Goal: Information Seeking & Learning: Learn about a topic

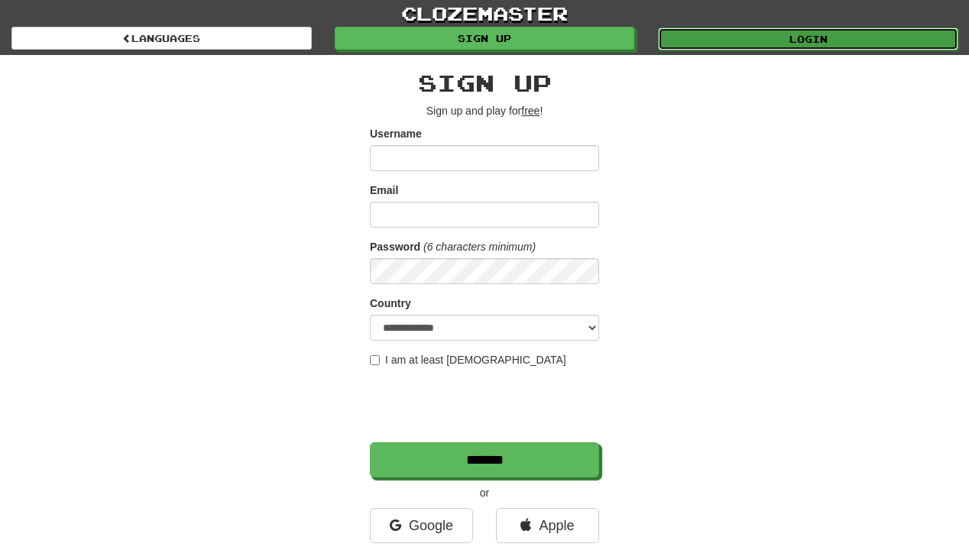
click at [704, 43] on link "Login" at bounding box center [808, 39] width 300 height 23
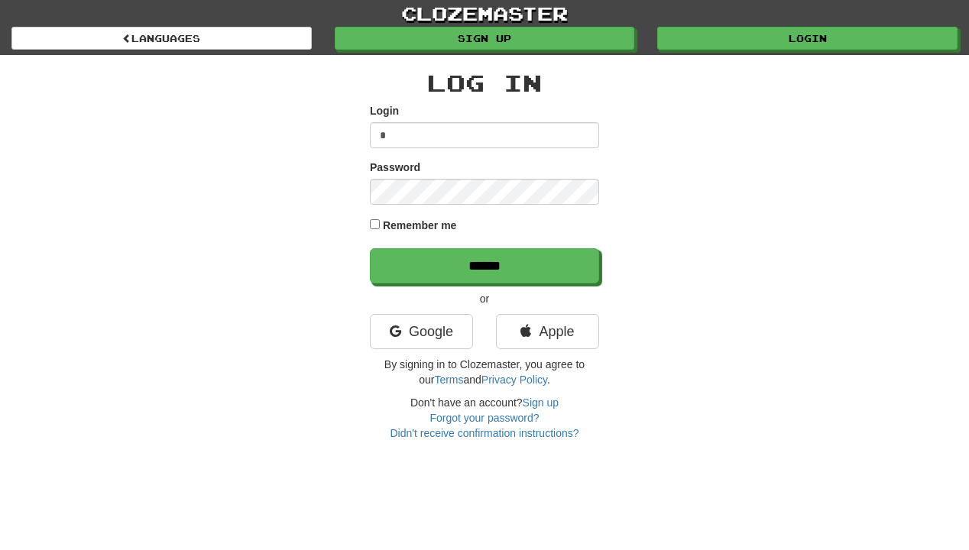
type input "**********"
click at [370, 248] on input "******" at bounding box center [484, 265] width 229 height 35
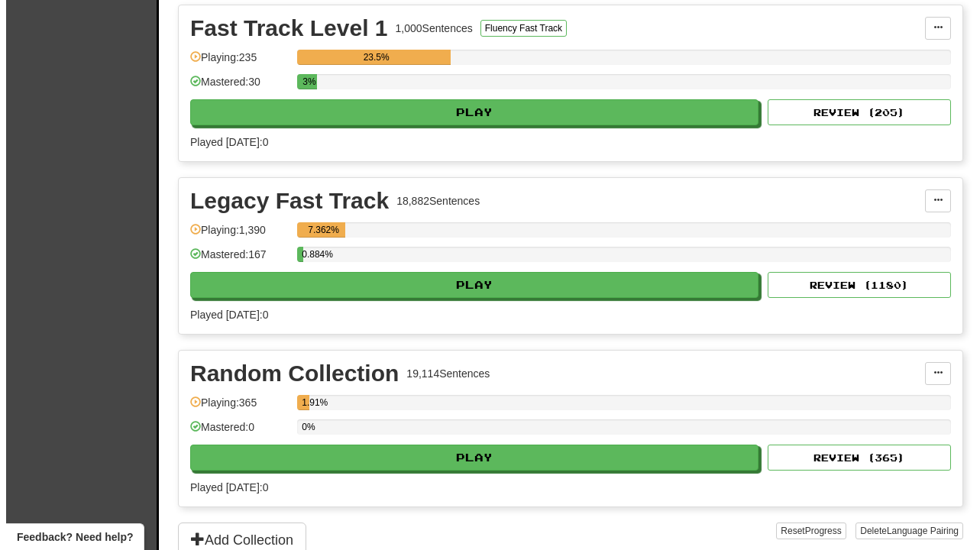
scroll to position [611, 0]
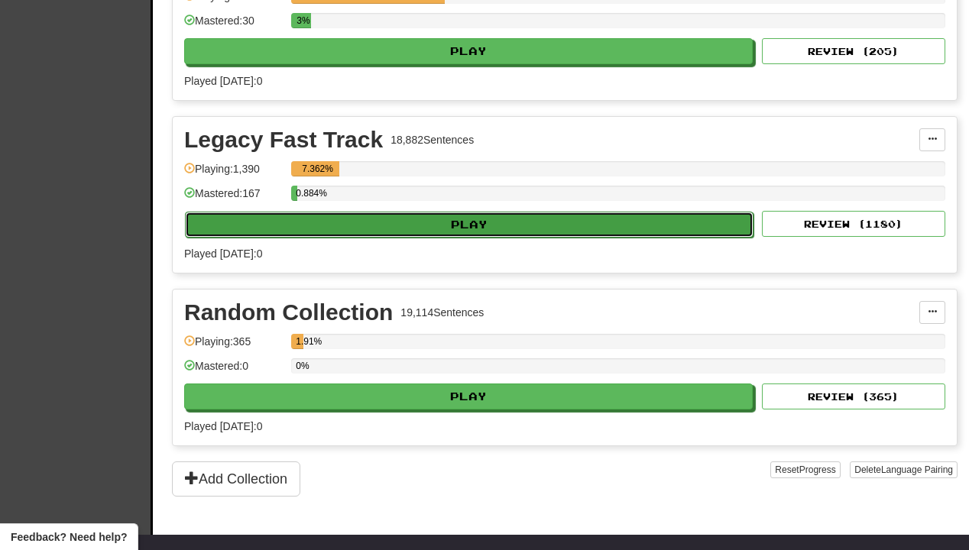
click at [445, 225] on button "Play" at bounding box center [469, 225] width 569 height 26
select select "**"
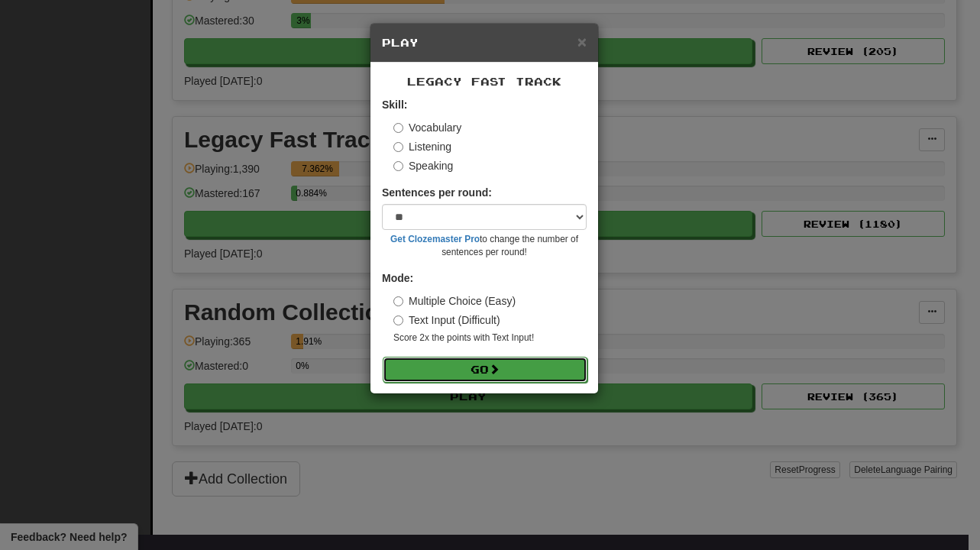
click at [458, 362] on button "Go" at bounding box center [485, 370] width 205 height 26
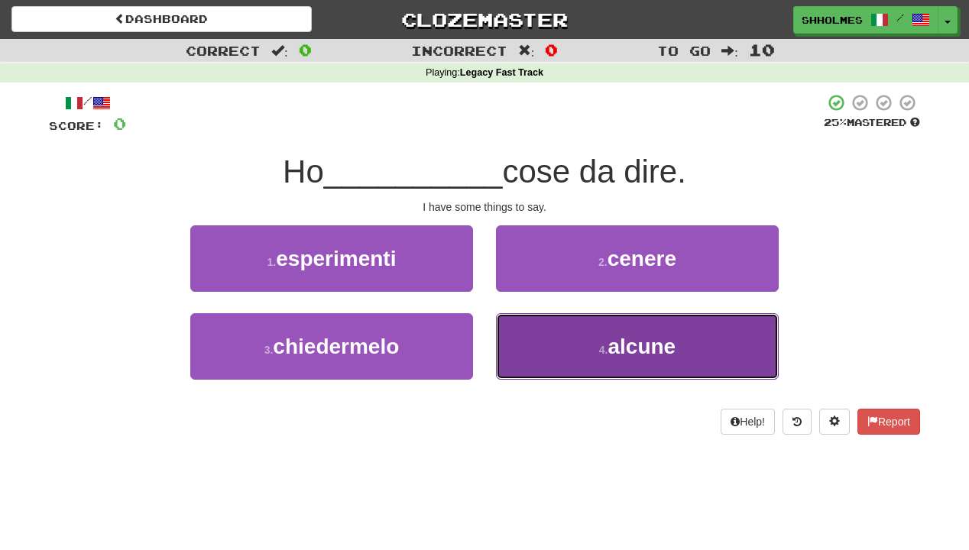
click at [514, 348] on button "4 . alcune" at bounding box center [637, 346] width 283 height 66
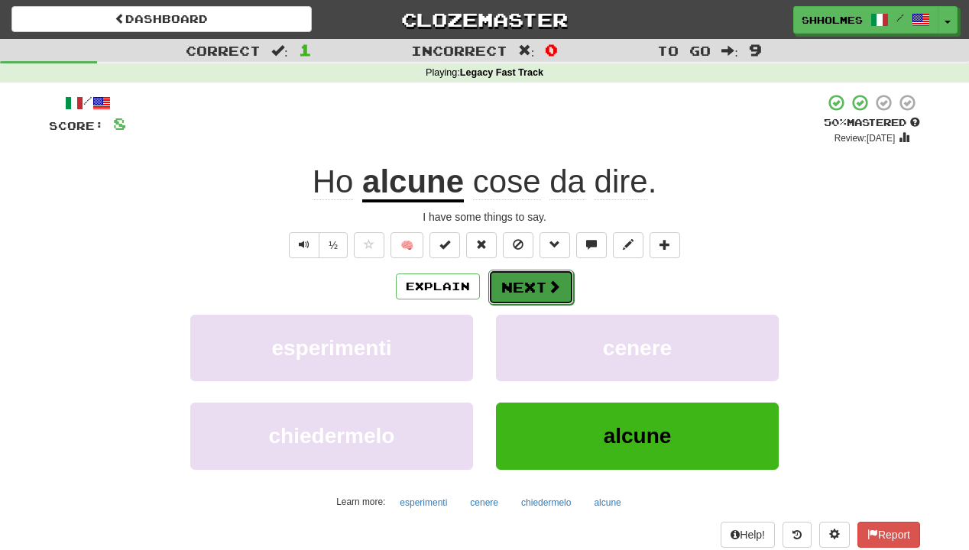
click at [513, 284] on button "Next" at bounding box center [531, 287] width 86 height 35
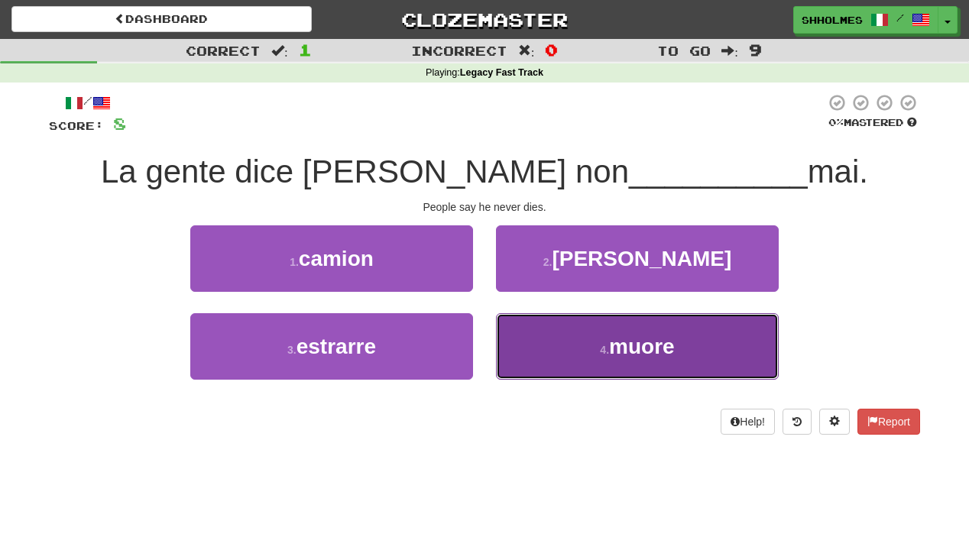
click at [567, 369] on button "4 . muore" at bounding box center [637, 346] width 283 height 66
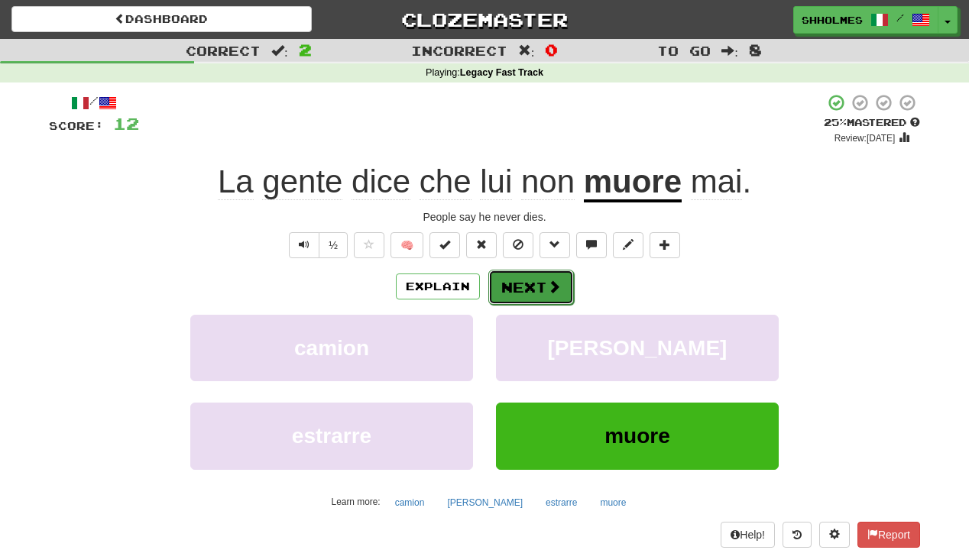
click at [540, 291] on button "Next" at bounding box center [531, 287] width 86 height 35
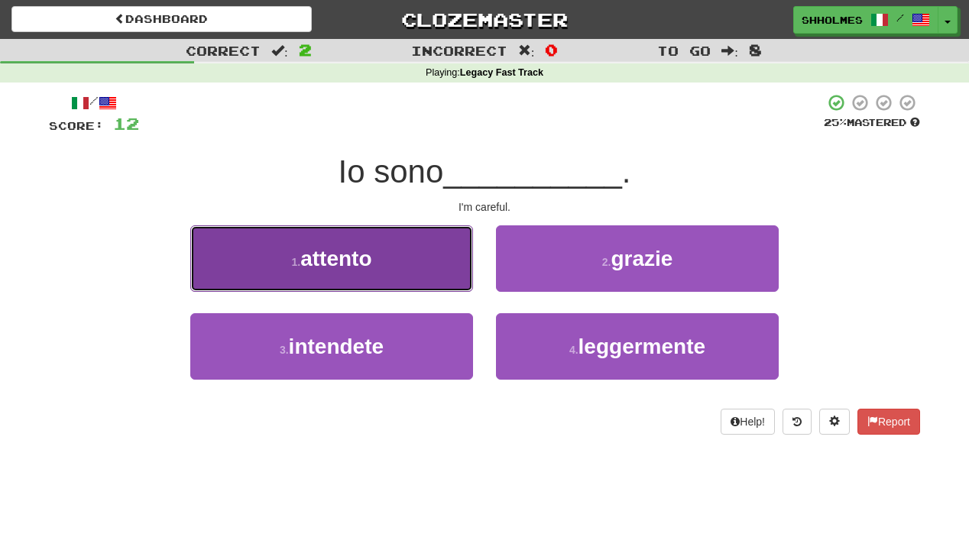
click at [420, 272] on button "1 . attento" at bounding box center [331, 258] width 283 height 66
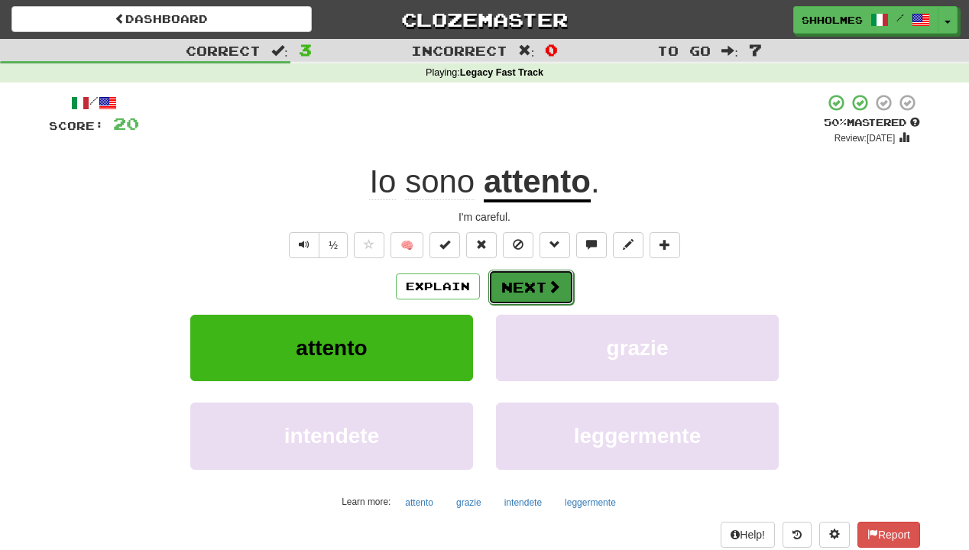
click at [531, 283] on button "Next" at bounding box center [531, 287] width 86 height 35
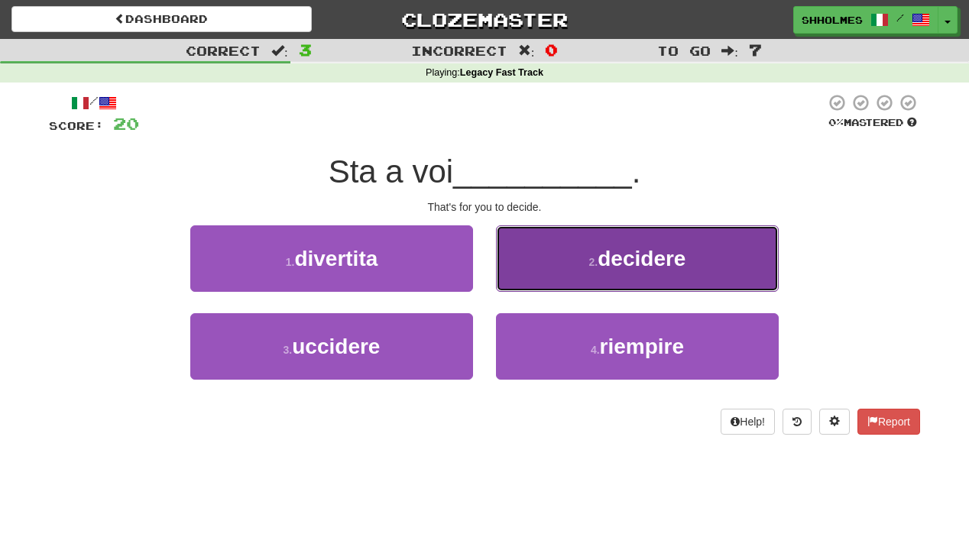
click at [604, 255] on span "decidere" at bounding box center [642, 259] width 88 height 24
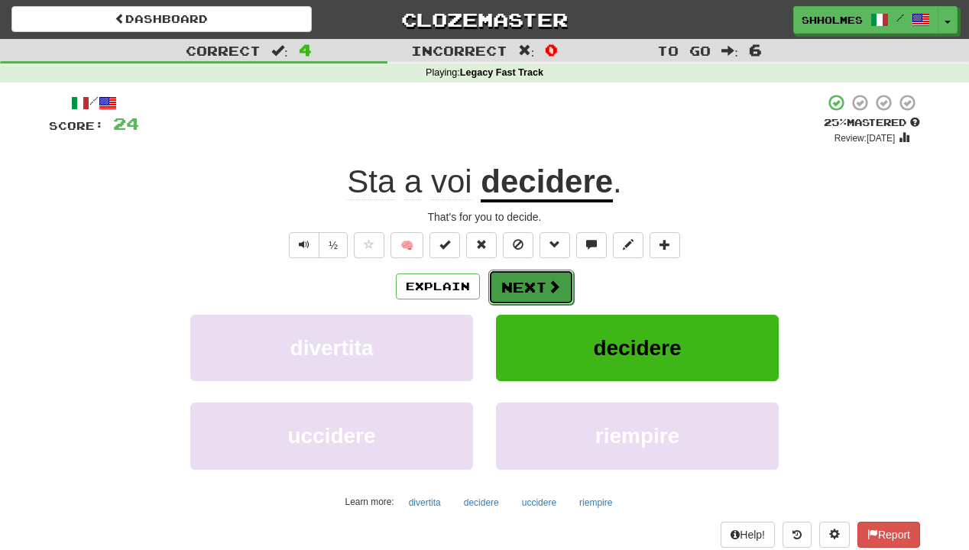
click at [538, 290] on button "Next" at bounding box center [531, 287] width 86 height 35
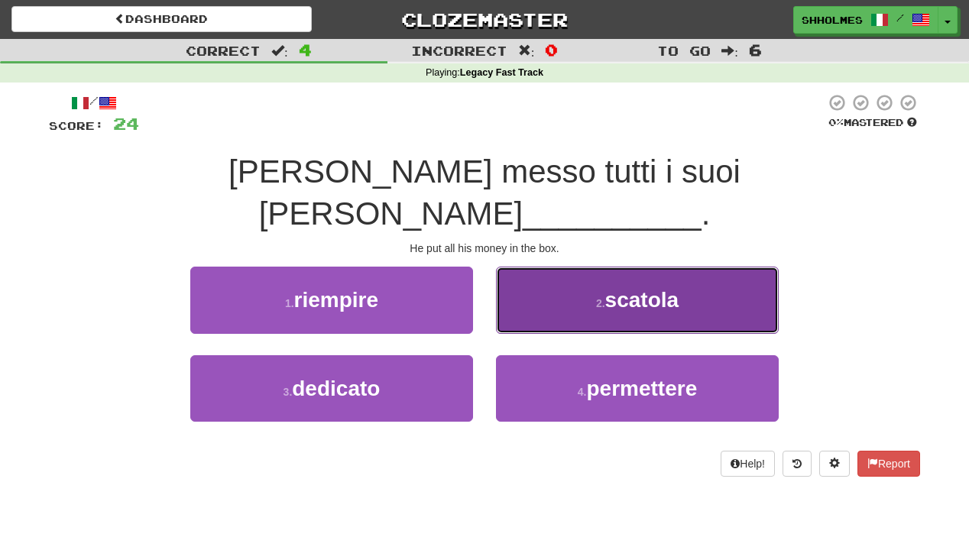
click at [540, 270] on button "2 . [GEOGRAPHIC_DATA]" at bounding box center [637, 300] width 283 height 66
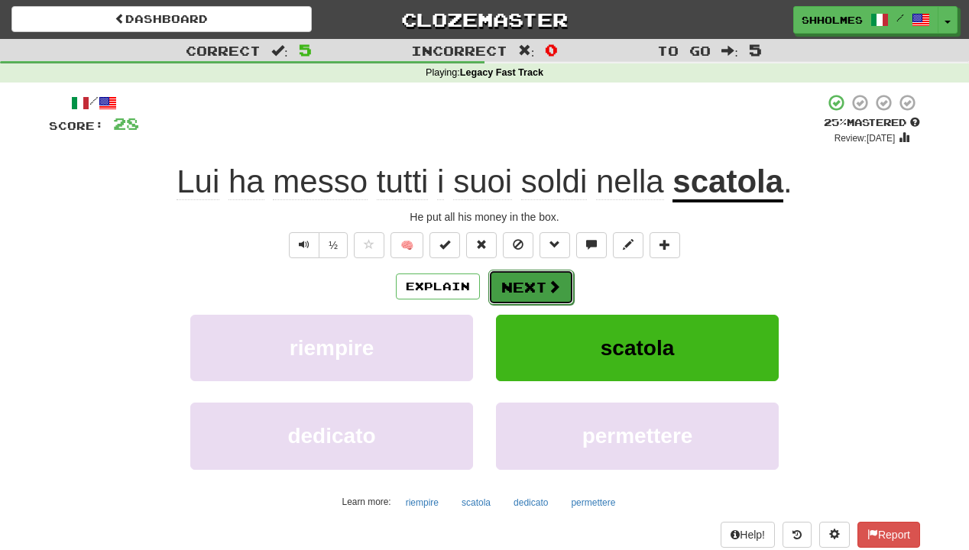
click at [536, 283] on button "Next" at bounding box center [531, 287] width 86 height 35
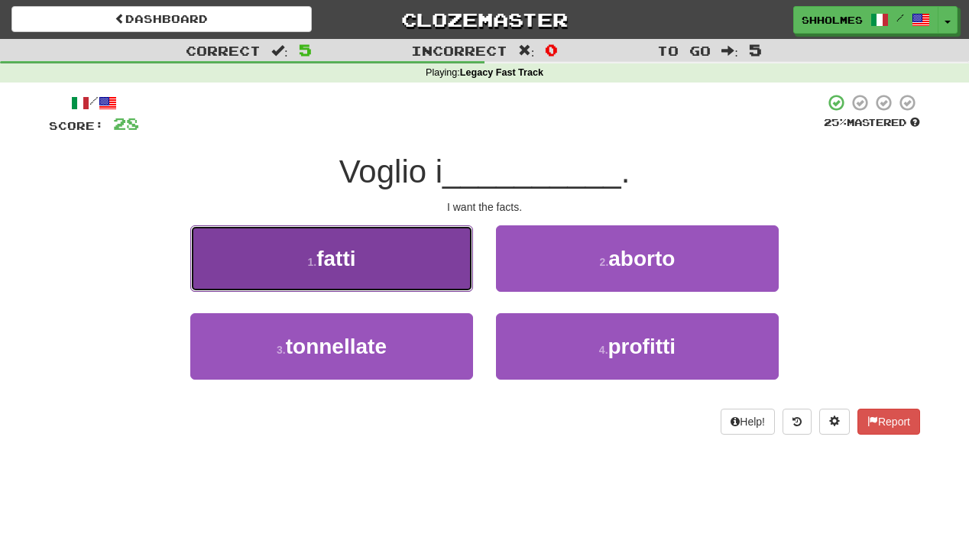
click at [366, 273] on button "1 . fatti" at bounding box center [331, 258] width 283 height 66
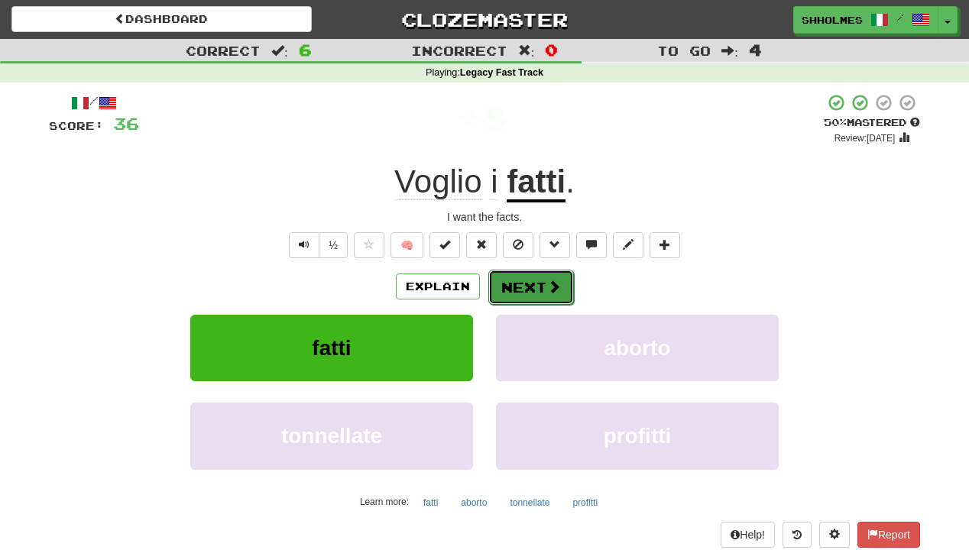
click at [514, 280] on button "Next" at bounding box center [531, 287] width 86 height 35
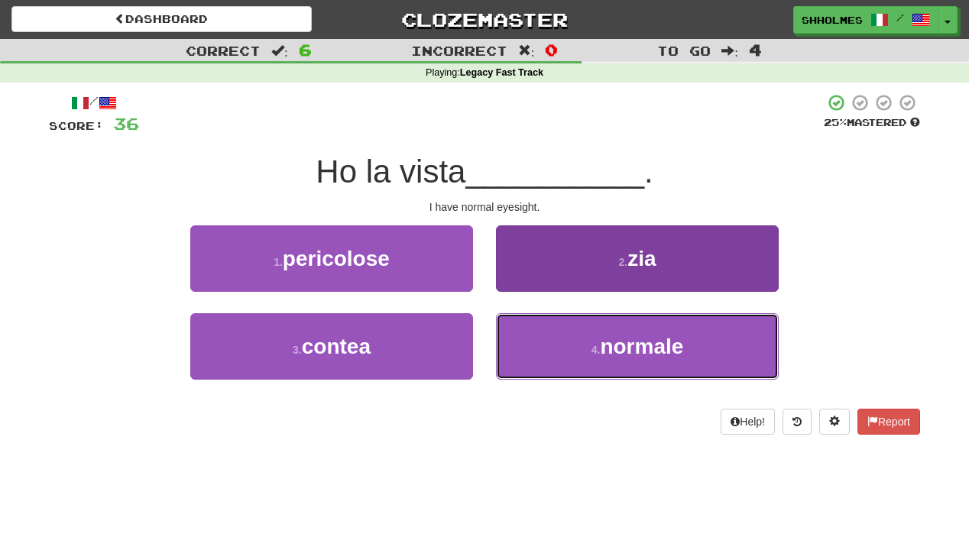
click at [547, 322] on button "4 . normale" at bounding box center [637, 346] width 283 height 66
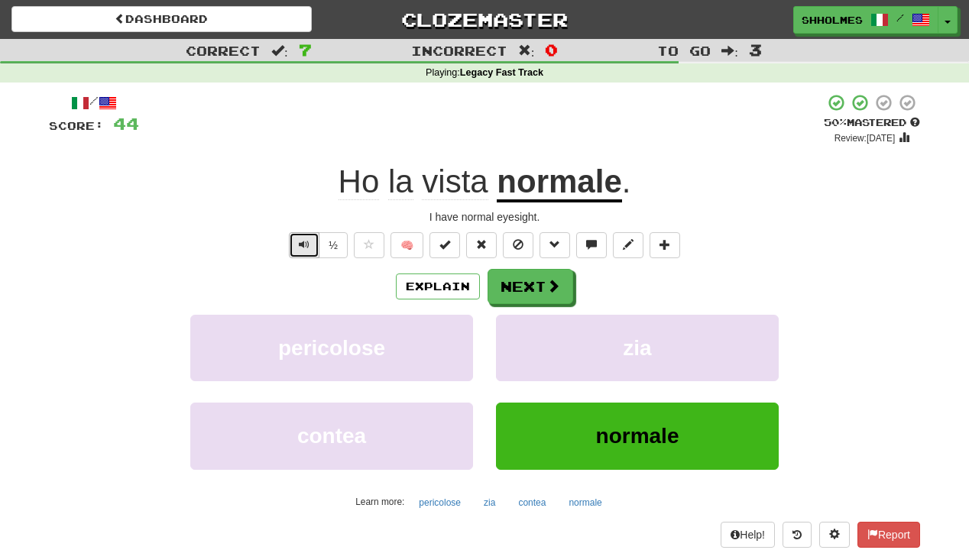
click at [293, 249] on button "Text-to-speech controls" at bounding box center [304, 245] width 31 height 26
click at [535, 286] on button "Next" at bounding box center [531, 287] width 86 height 35
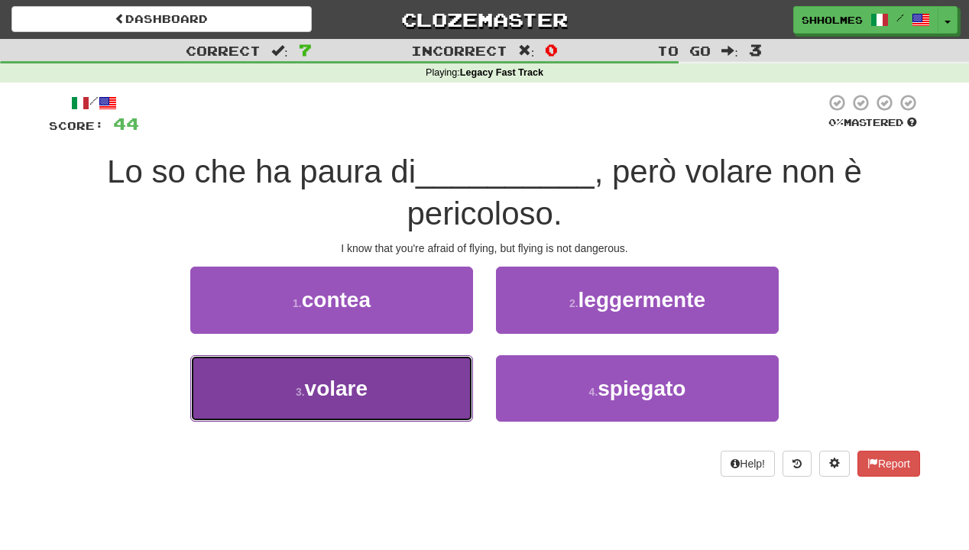
click at [390, 380] on button "3 . volare" at bounding box center [331, 388] width 283 height 66
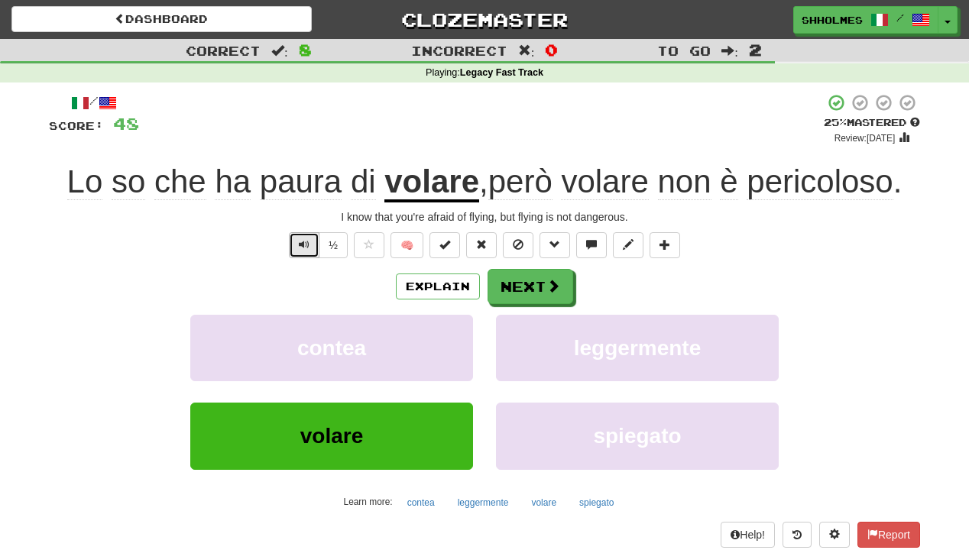
click at [302, 248] on span "Text-to-speech controls" at bounding box center [304, 244] width 11 height 11
click at [500, 278] on button "Next" at bounding box center [531, 287] width 86 height 35
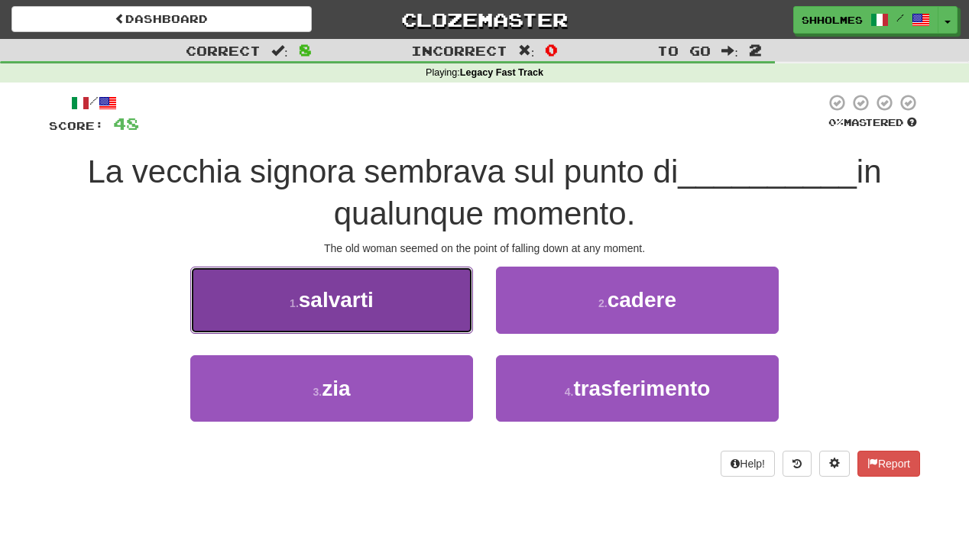
click at [420, 307] on button "1 . salvarti" at bounding box center [331, 300] width 283 height 66
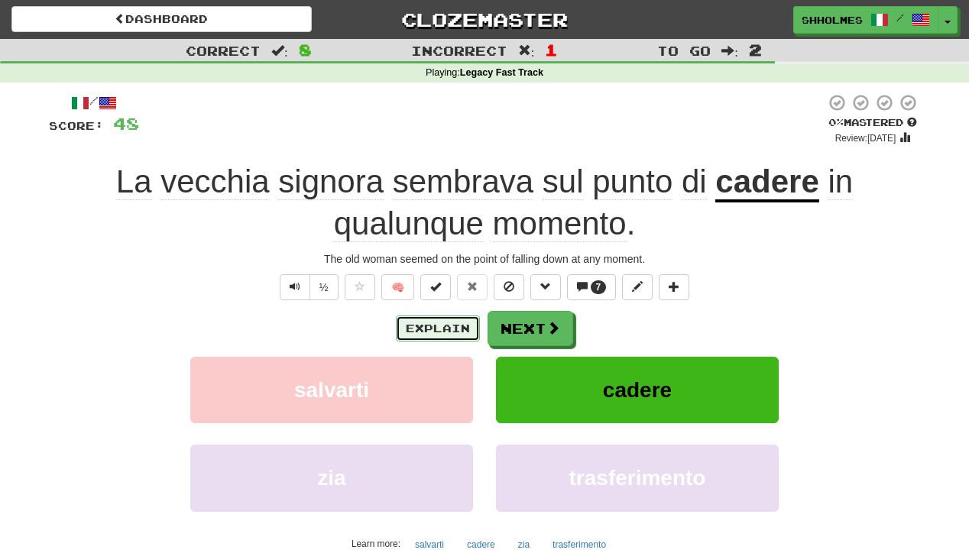
click at [445, 324] on button "Explain" at bounding box center [438, 329] width 84 height 26
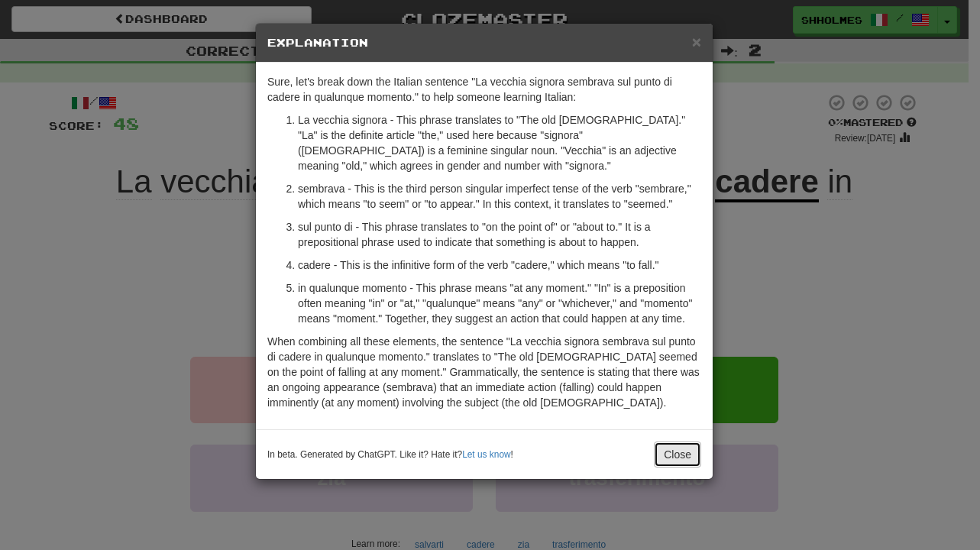
click at [669, 460] on button "Close" at bounding box center [677, 455] width 47 height 26
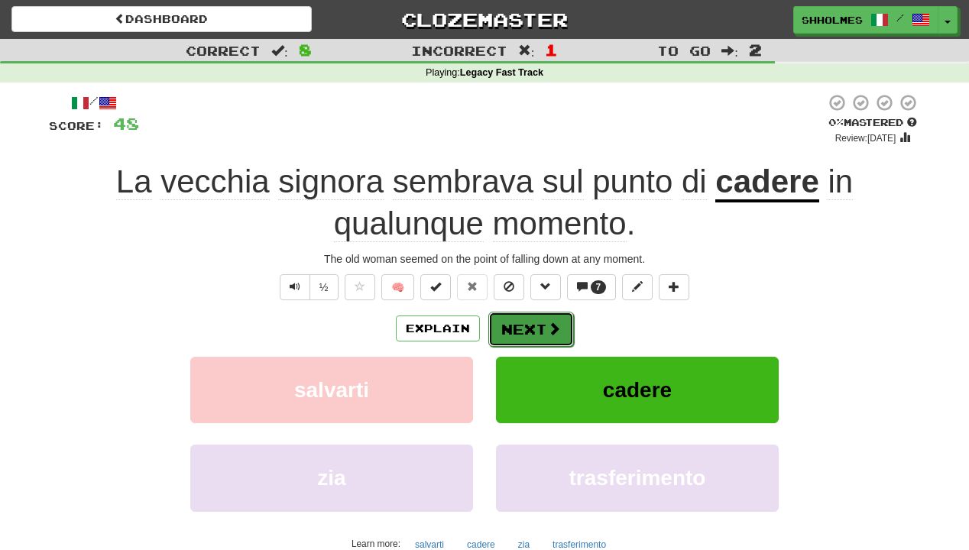
click at [550, 334] on span at bounding box center [554, 329] width 14 height 14
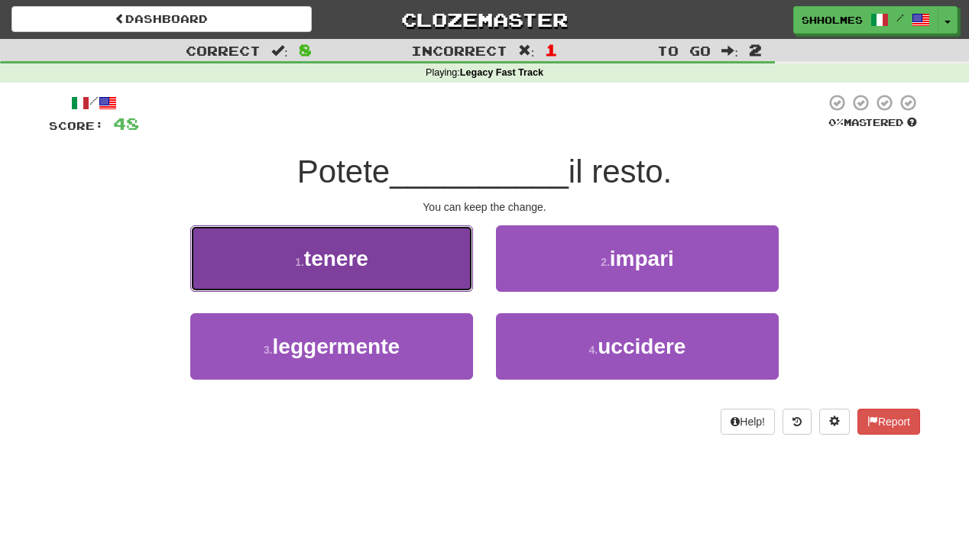
click at [436, 269] on button "1 . tenere" at bounding box center [331, 258] width 283 height 66
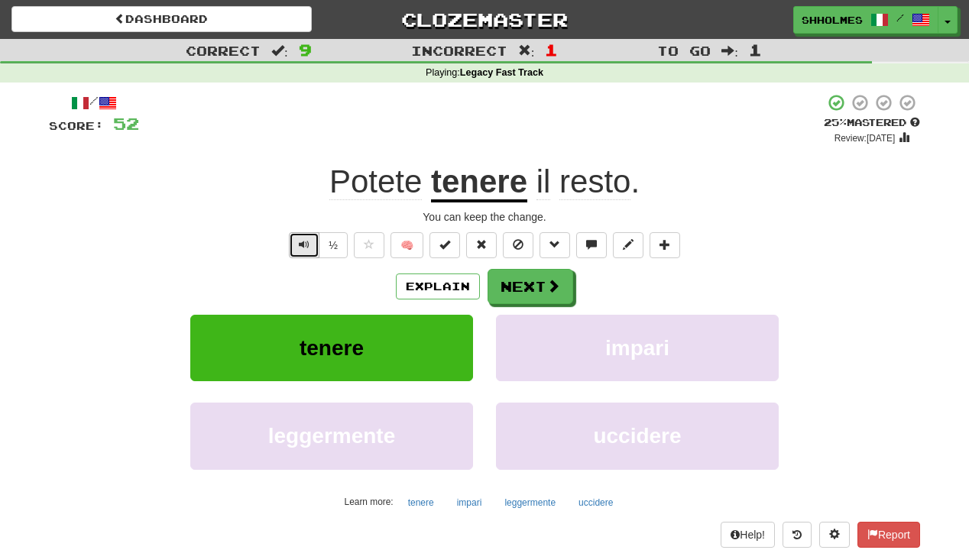
click at [296, 246] on button "Text-to-speech controls" at bounding box center [304, 245] width 31 height 26
click at [525, 291] on button "Next" at bounding box center [531, 287] width 86 height 35
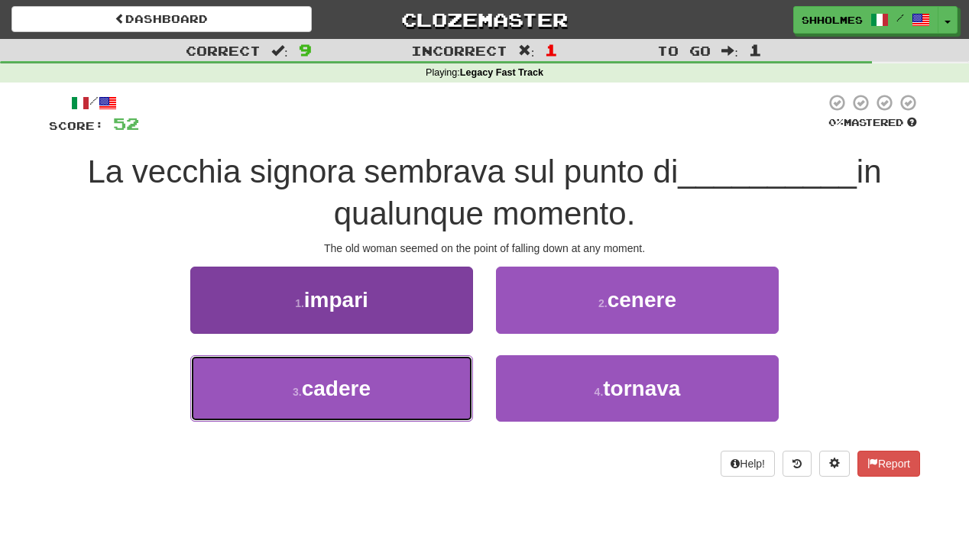
click at [414, 375] on button "3 . cadere" at bounding box center [331, 388] width 283 height 66
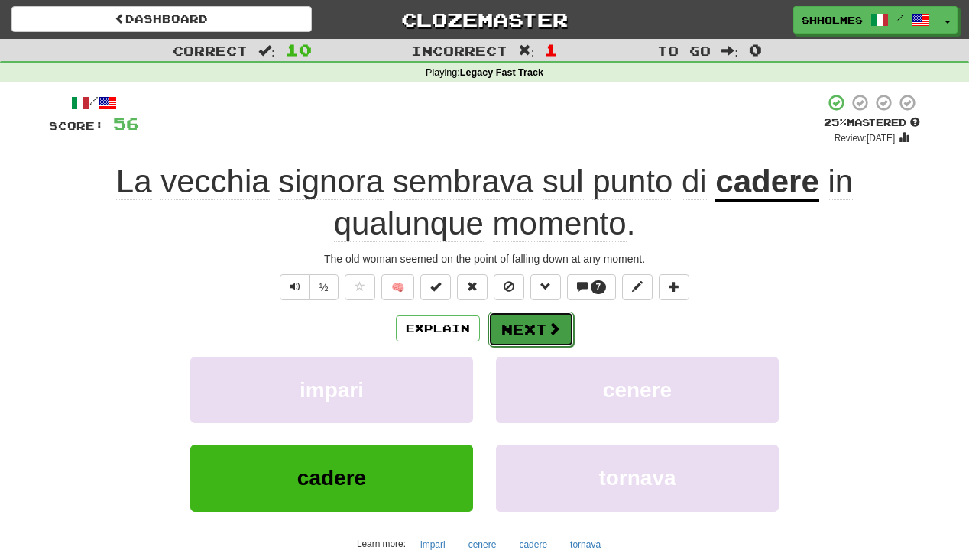
click at [530, 329] on button "Next" at bounding box center [531, 329] width 86 height 35
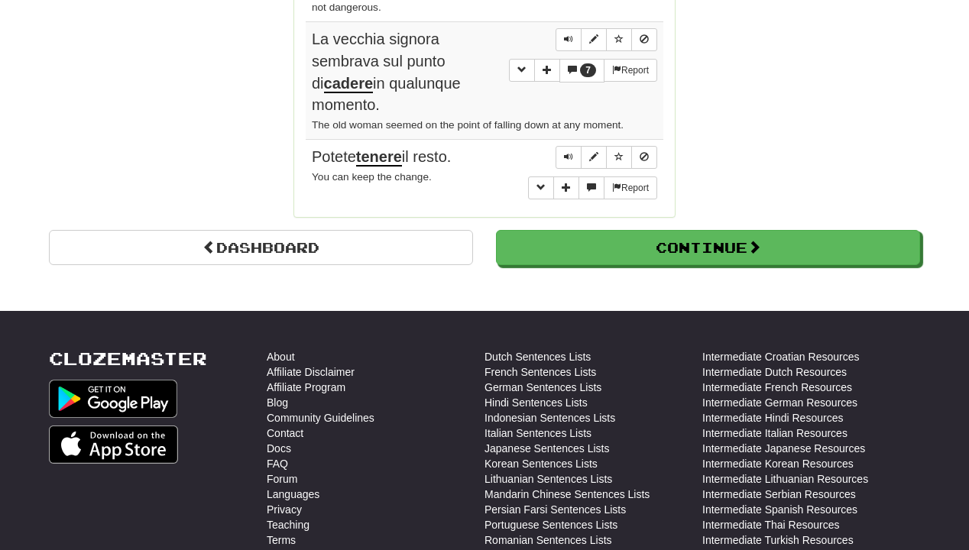
scroll to position [1605, 0]
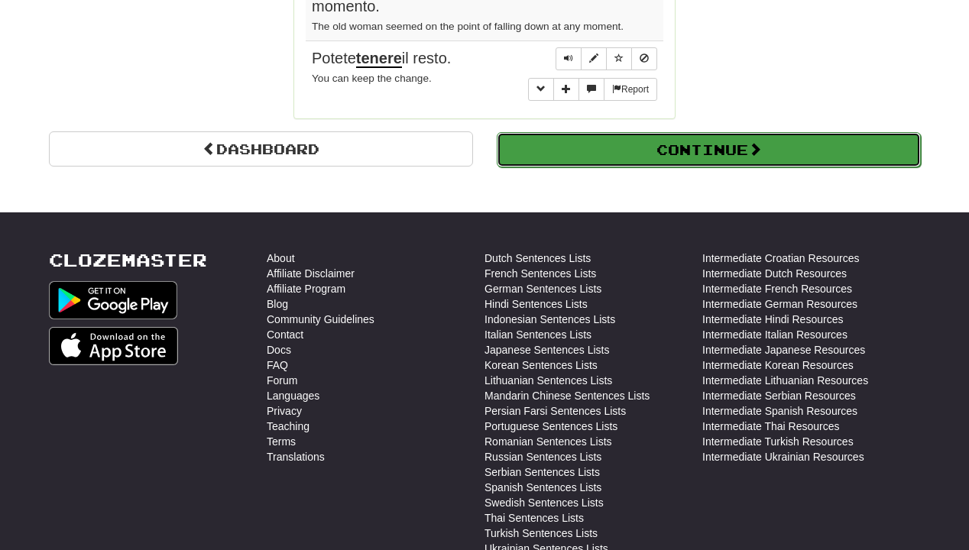
click at [600, 132] on button "Continue" at bounding box center [709, 149] width 424 height 35
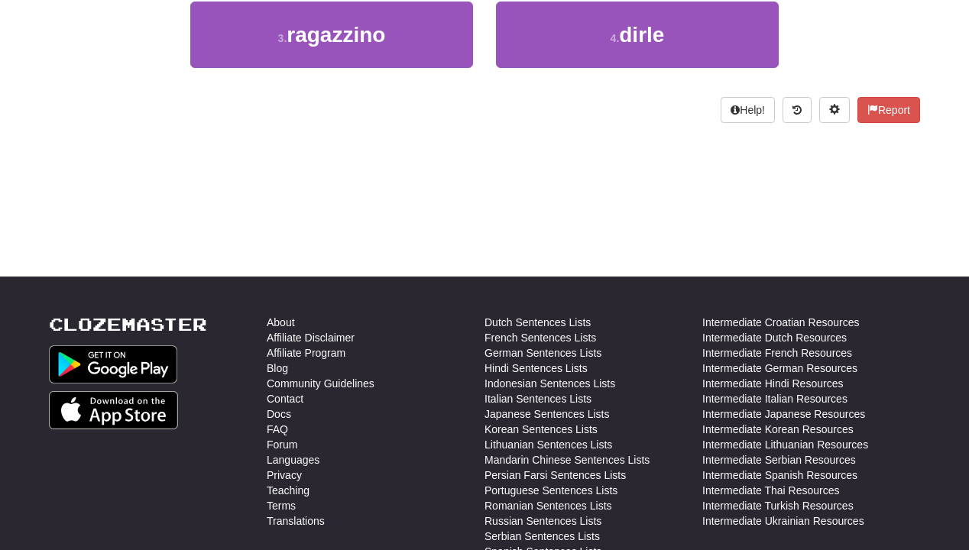
scroll to position [84, 0]
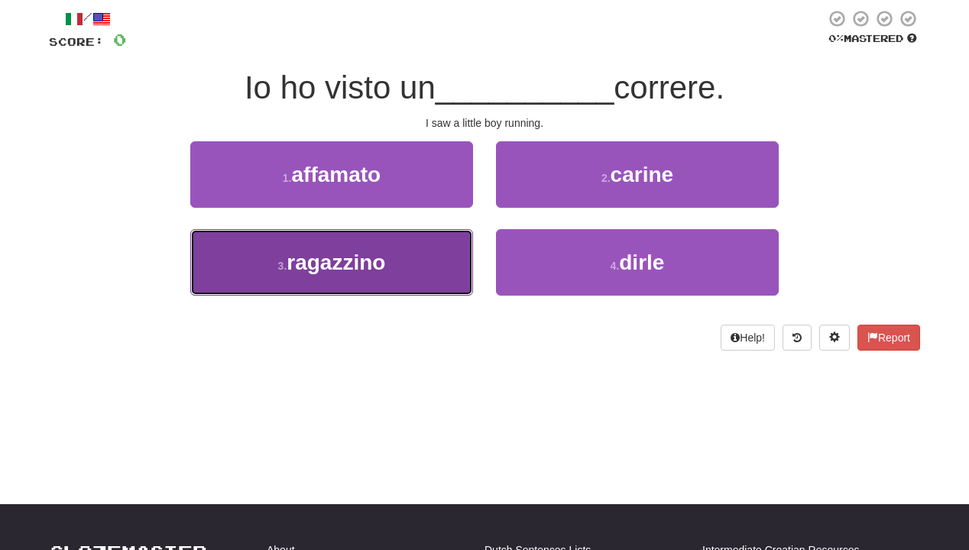
click at [331, 272] on span "ragazzino" at bounding box center [336, 263] width 99 height 24
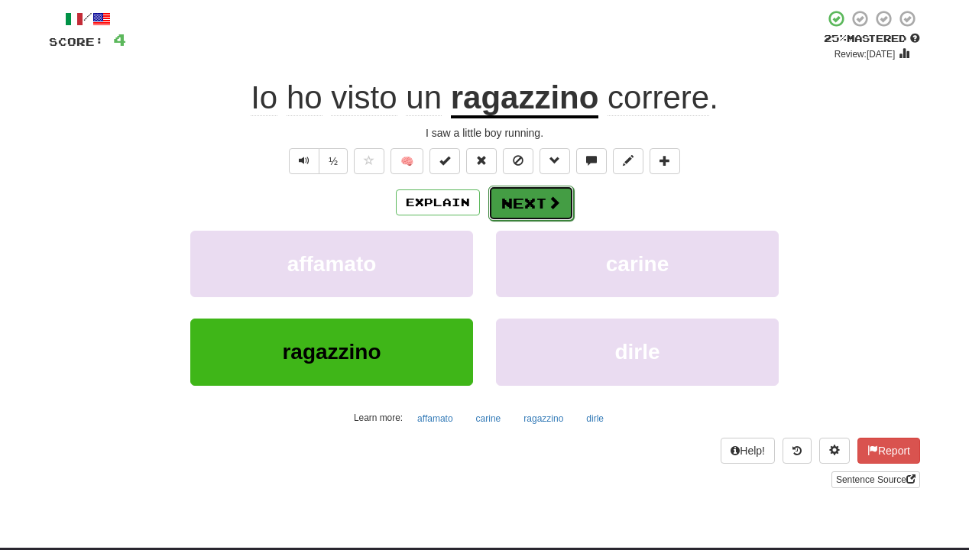
click at [517, 198] on button "Next" at bounding box center [531, 203] width 86 height 35
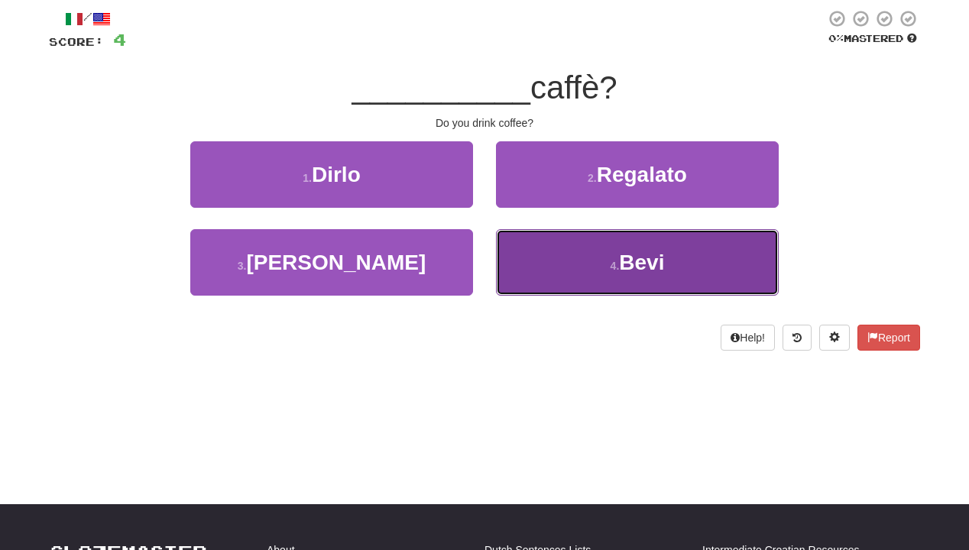
click at [530, 253] on button "4 . Bevi" at bounding box center [637, 262] width 283 height 66
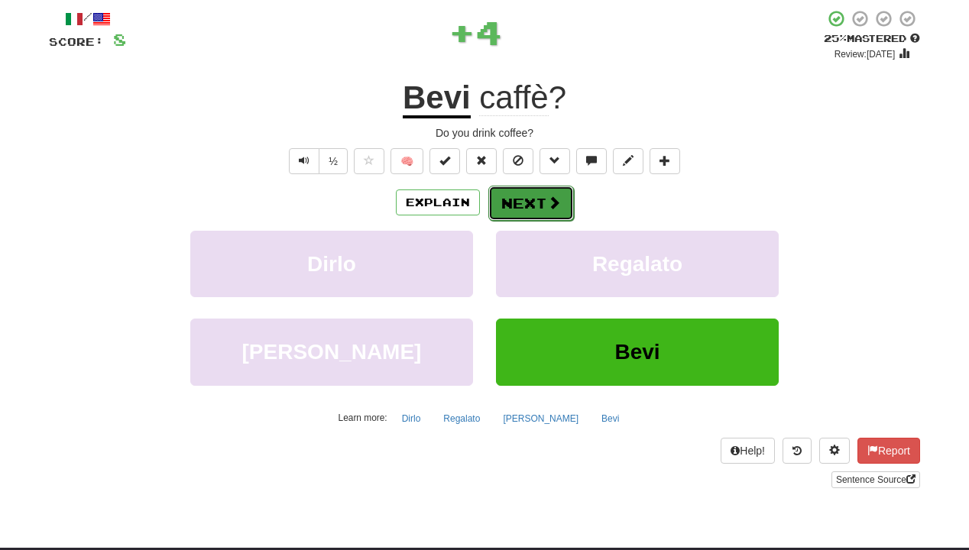
click at [531, 204] on button "Next" at bounding box center [531, 203] width 86 height 35
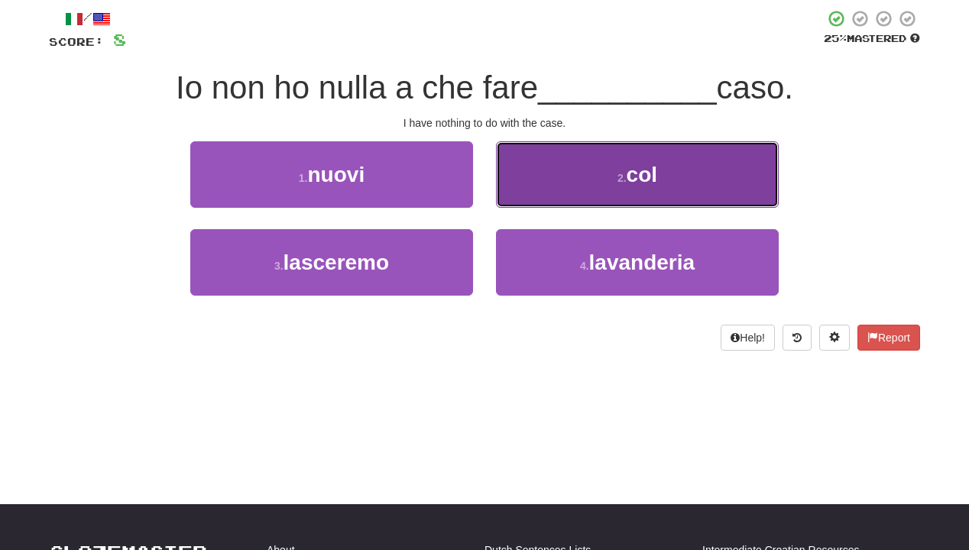
click at [536, 198] on button "2 . col" at bounding box center [637, 174] width 283 height 66
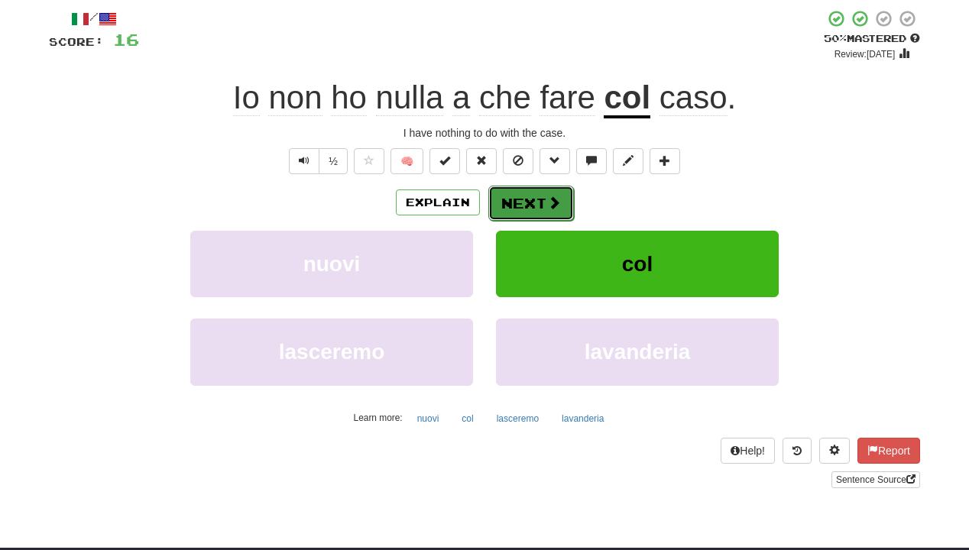
click at [536, 202] on button "Next" at bounding box center [531, 203] width 86 height 35
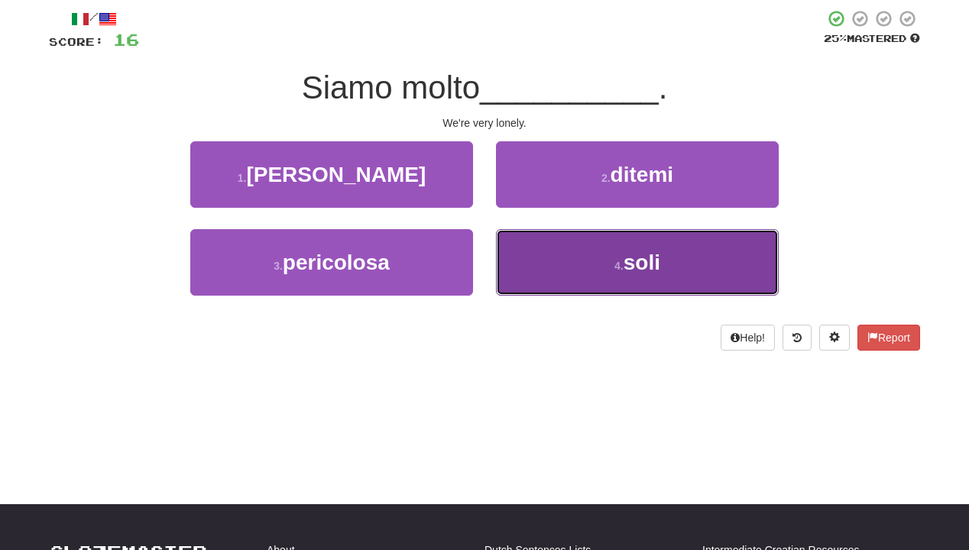
click at [549, 257] on button "4 . soli" at bounding box center [637, 262] width 283 height 66
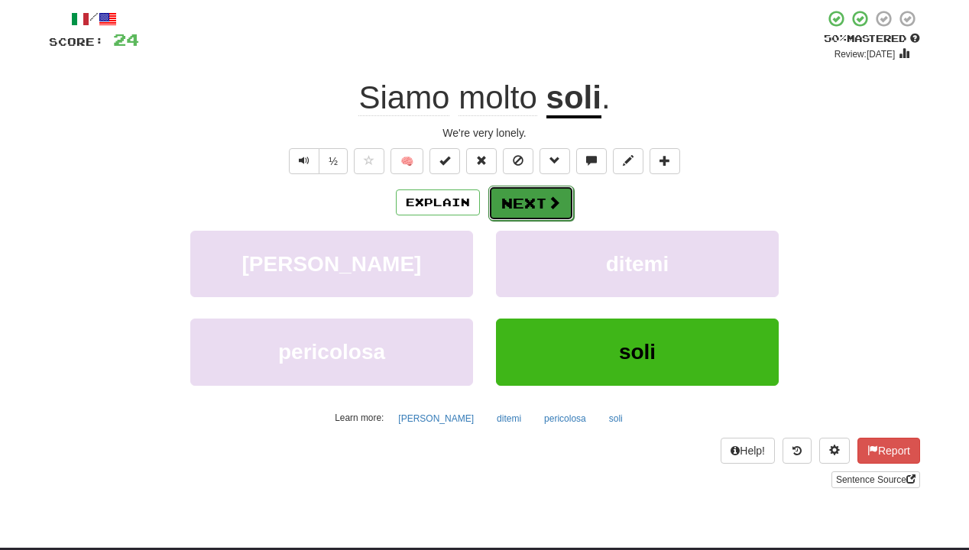
click at [553, 203] on span at bounding box center [554, 203] width 14 height 14
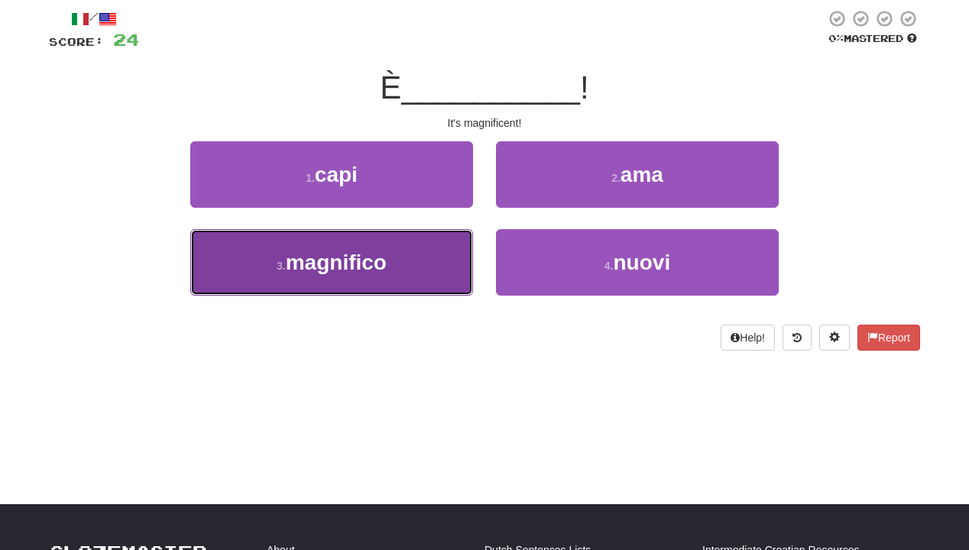
click at [455, 270] on button "3 . magnifico" at bounding box center [331, 262] width 283 height 66
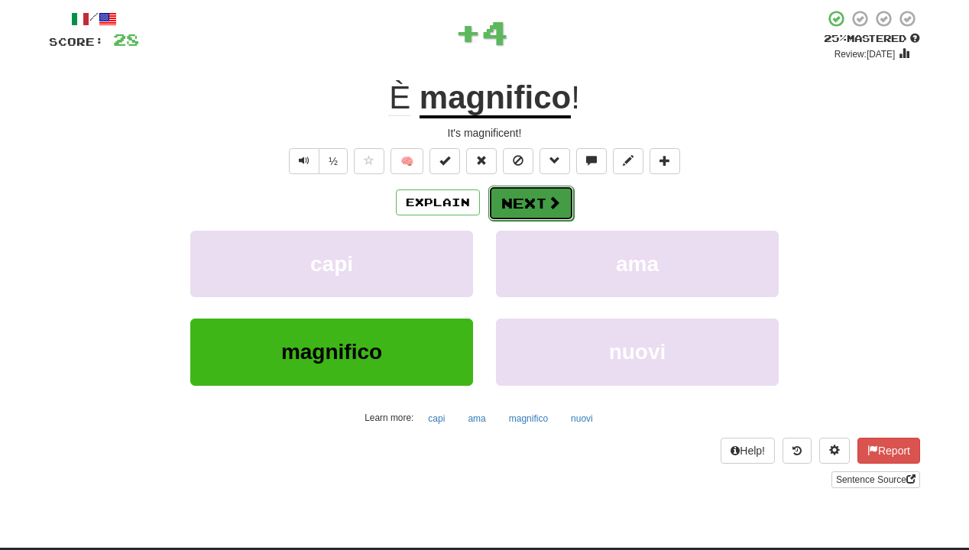
click at [521, 202] on button "Next" at bounding box center [531, 203] width 86 height 35
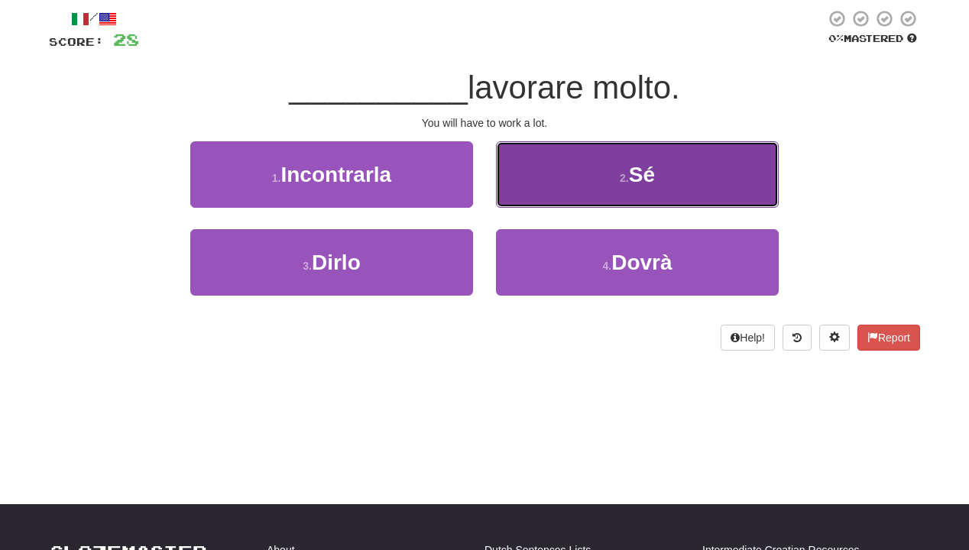
click at [528, 190] on button "2 . Sé" at bounding box center [637, 174] width 283 height 66
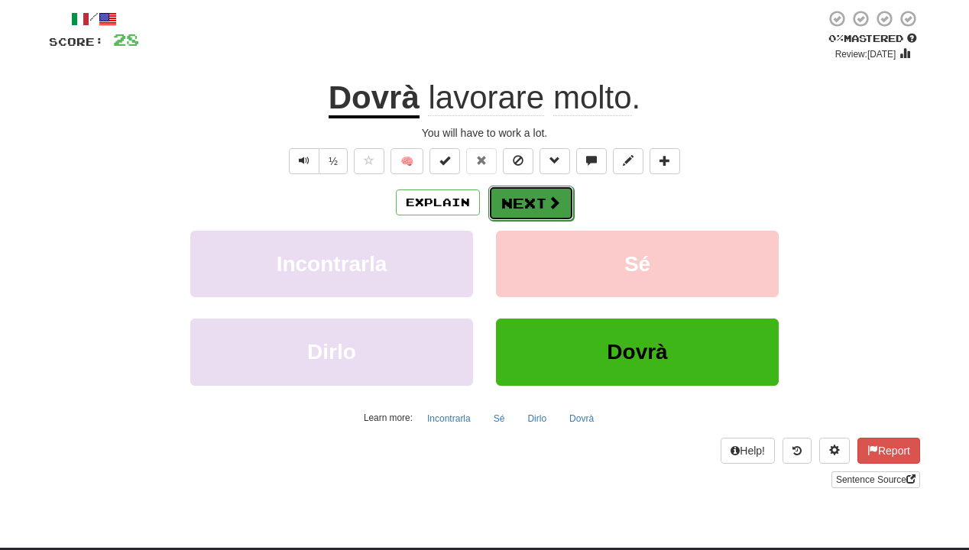
click at [527, 198] on button "Next" at bounding box center [531, 203] width 86 height 35
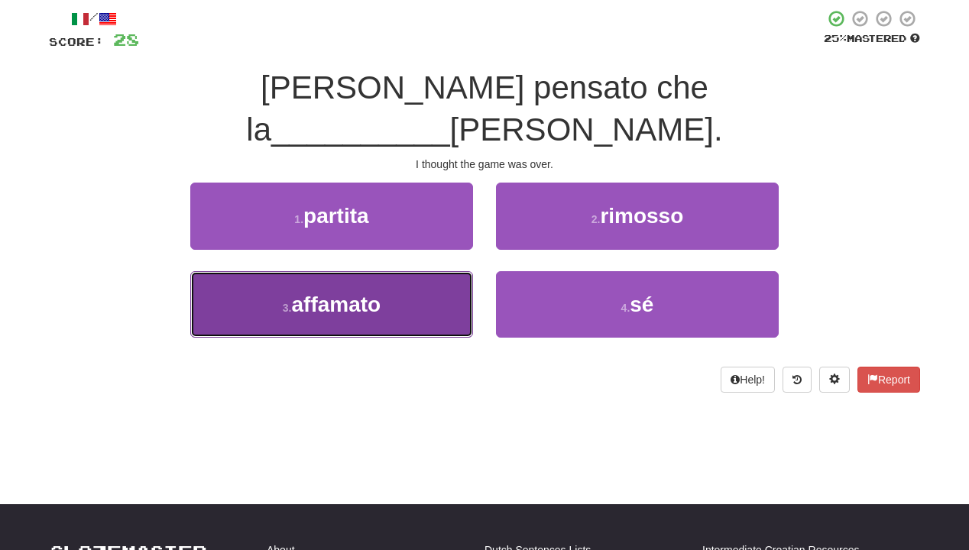
click at [430, 272] on button "3 . affamato" at bounding box center [331, 304] width 283 height 66
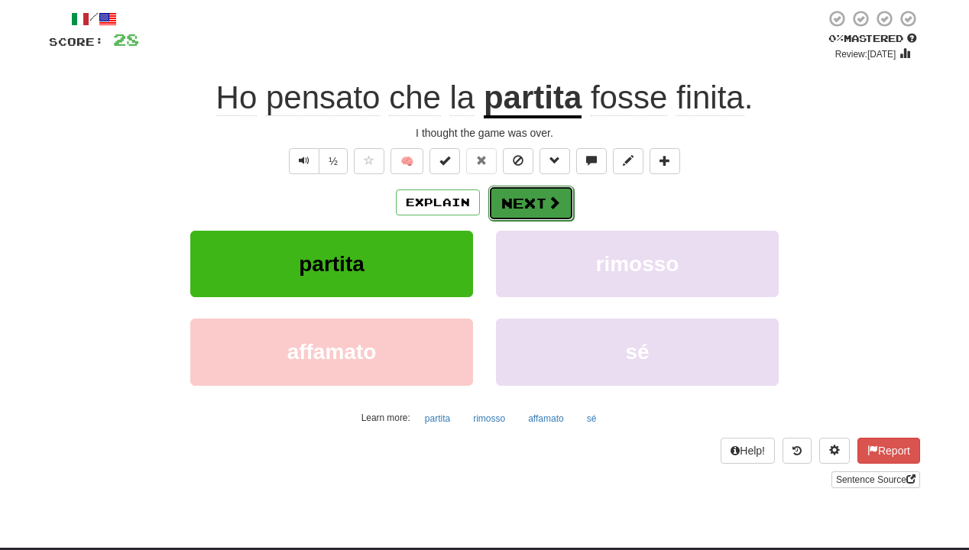
click at [537, 212] on button "Next" at bounding box center [531, 203] width 86 height 35
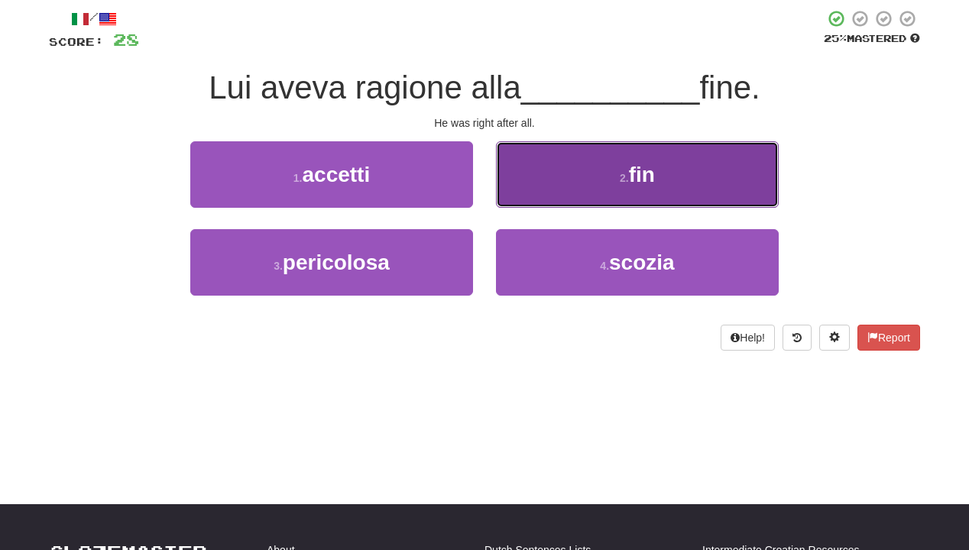
click at [638, 172] on span "fin" at bounding box center [642, 175] width 26 height 24
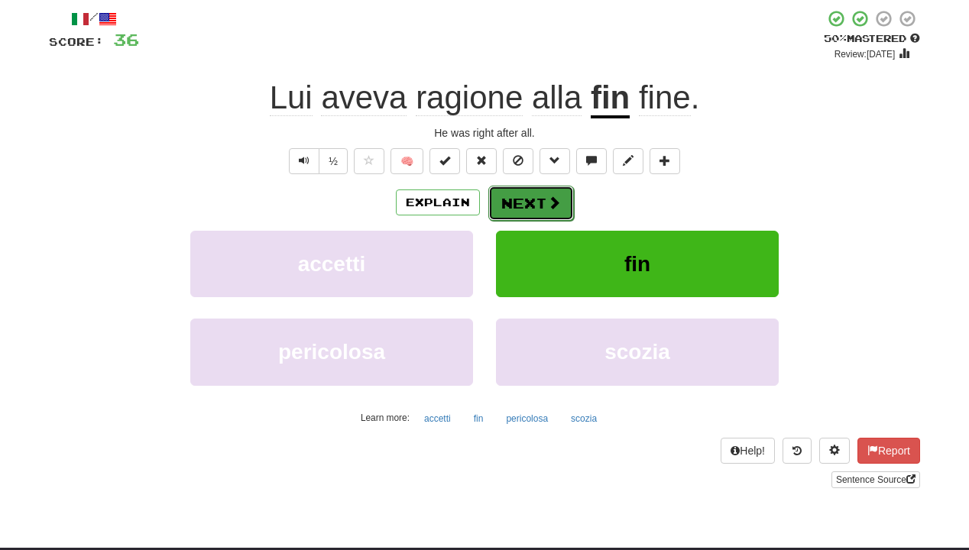
click at [562, 212] on button "Next" at bounding box center [531, 203] width 86 height 35
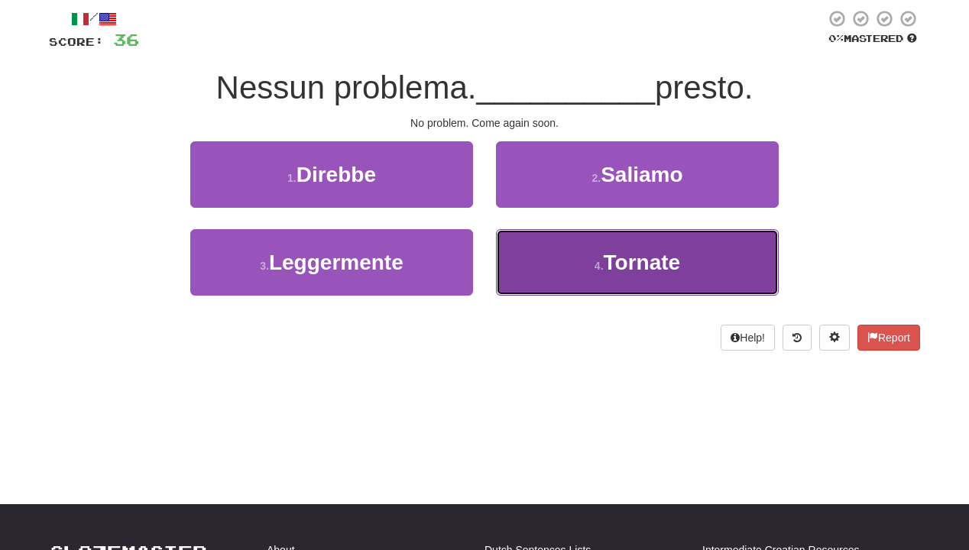
click at [582, 268] on button "4 . [GEOGRAPHIC_DATA]" at bounding box center [637, 262] width 283 height 66
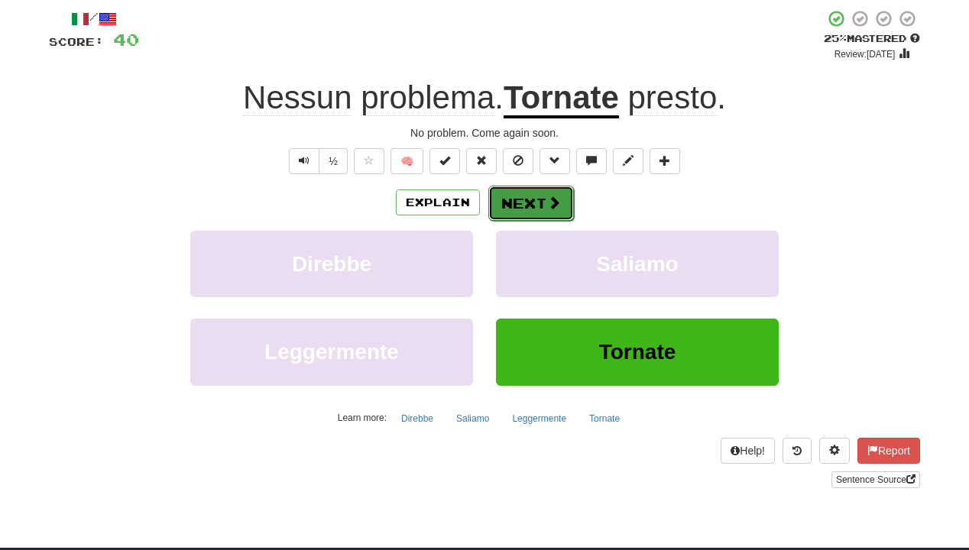
click at [534, 198] on button "Next" at bounding box center [531, 203] width 86 height 35
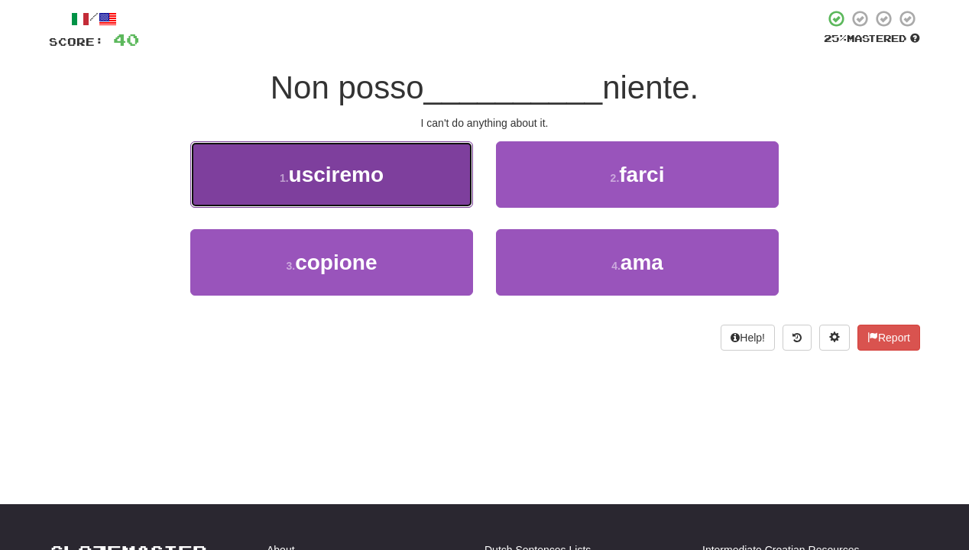
click at [370, 166] on span "usciremo" at bounding box center [337, 175] width 96 height 24
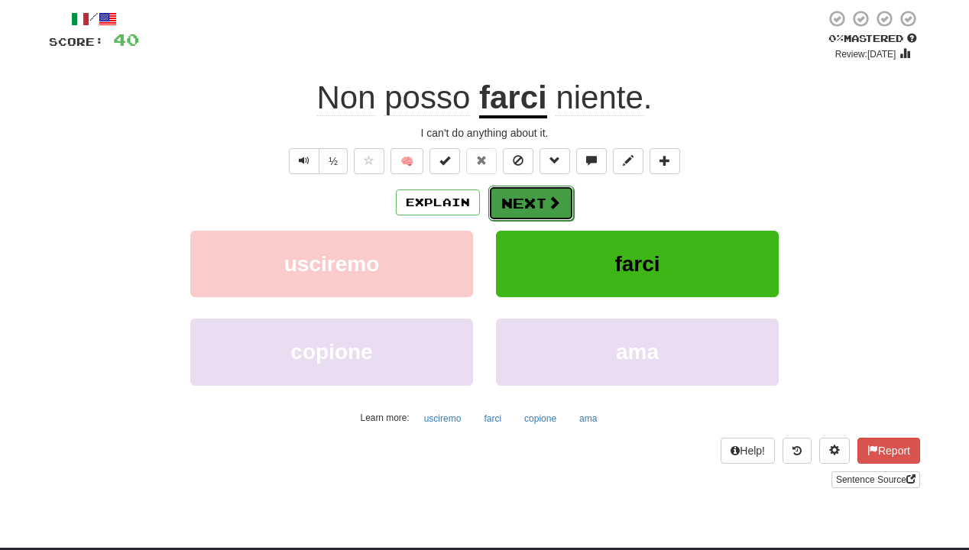
click at [523, 196] on button "Next" at bounding box center [531, 203] width 86 height 35
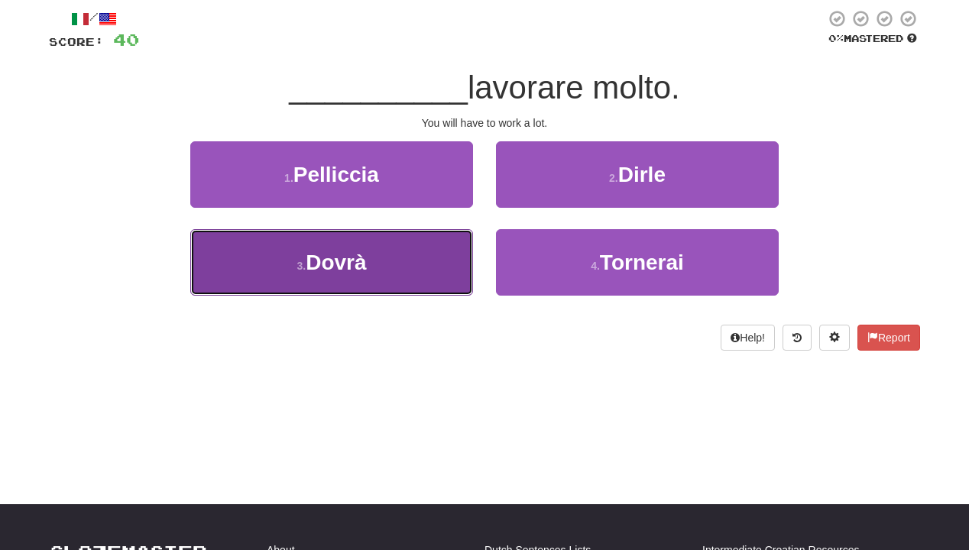
click at [422, 257] on button "3 . [GEOGRAPHIC_DATA]" at bounding box center [331, 262] width 283 height 66
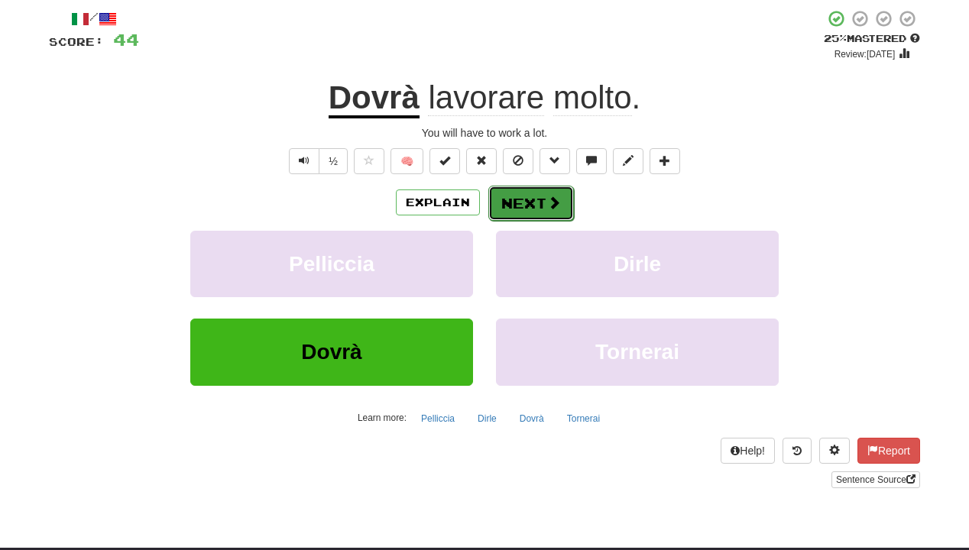
click at [534, 191] on button "Next" at bounding box center [531, 203] width 86 height 35
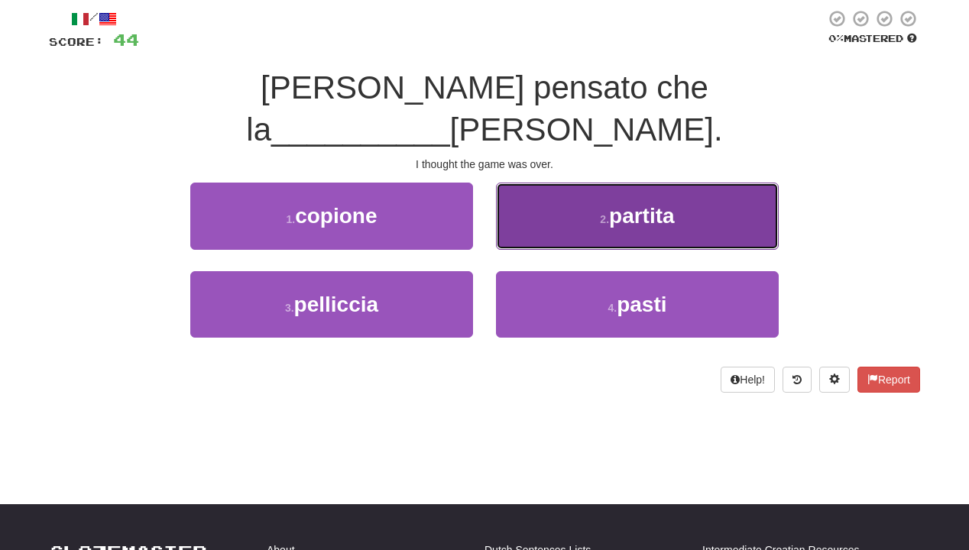
click at [543, 183] on button "2 . partita" at bounding box center [637, 216] width 283 height 66
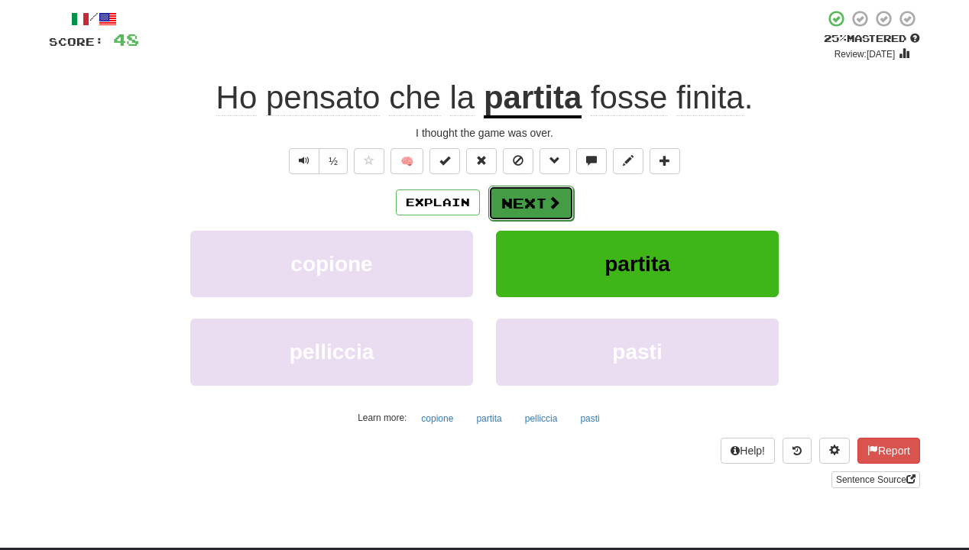
click at [536, 205] on button "Next" at bounding box center [531, 203] width 86 height 35
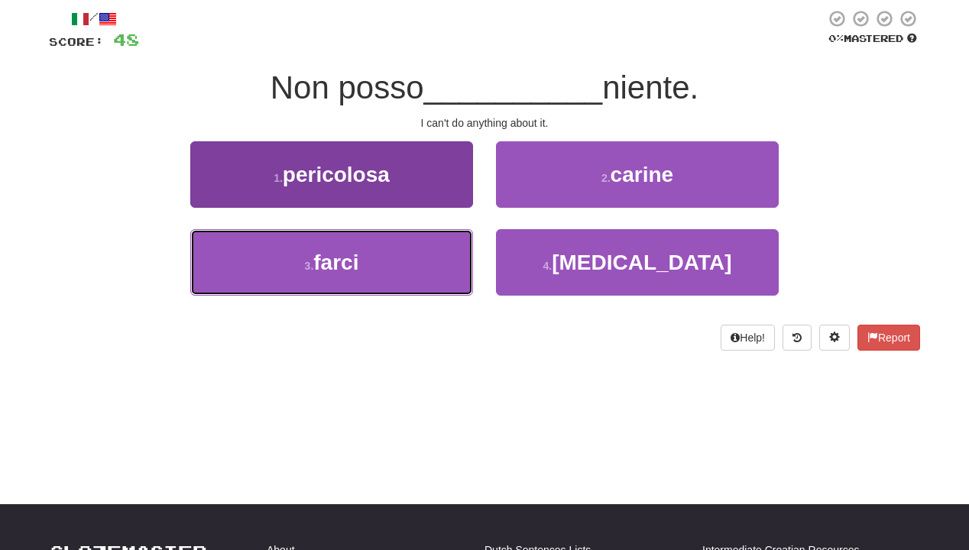
click at [408, 248] on button "3 . farci" at bounding box center [331, 262] width 283 height 66
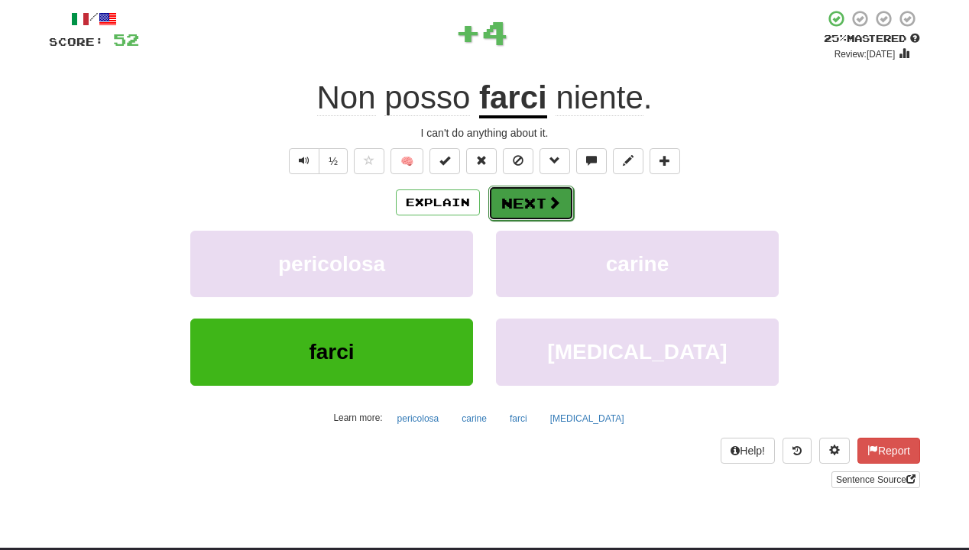
click at [546, 192] on button "Next" at bounding box center [531, 203] width 86 height 35
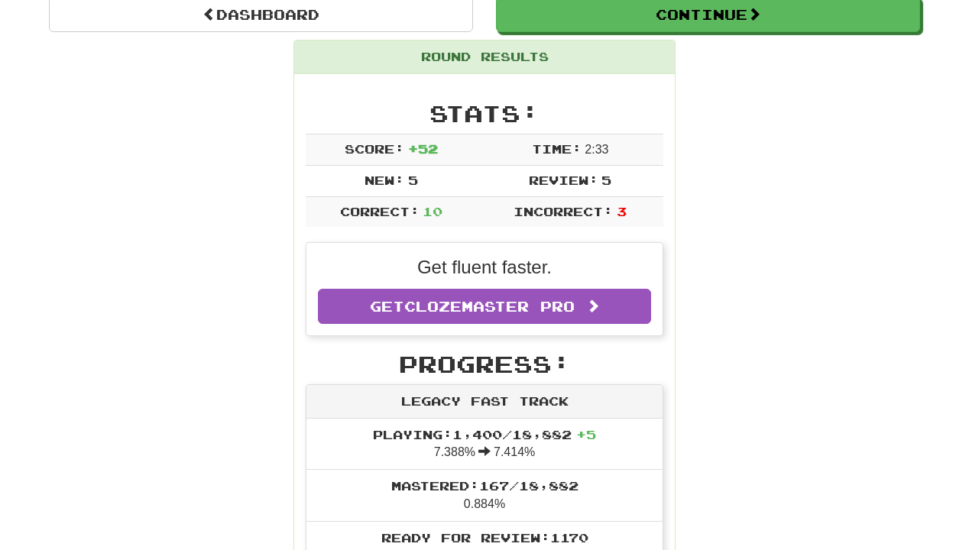
scroll to position [151, 0]
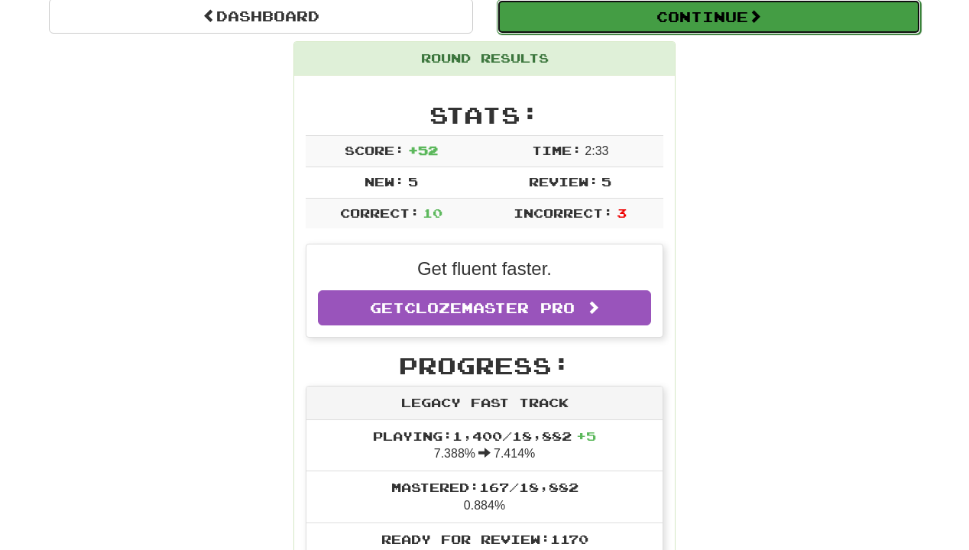
click at [603, 21] on button "Continue" at bounding box center [709, 16] width 424 height 35
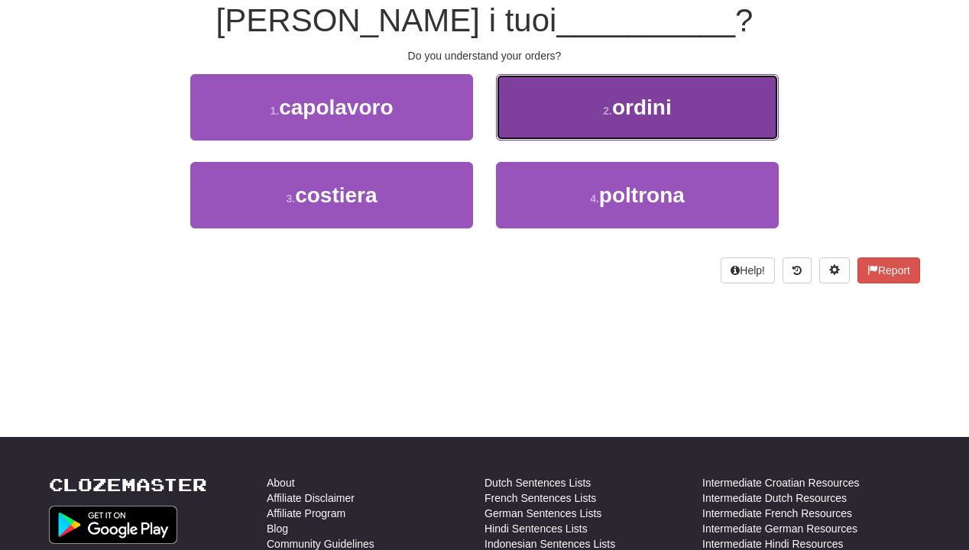
click at [588, 116] on button "2 . ordini" at bounding box center [637, 107] width 283 height 66
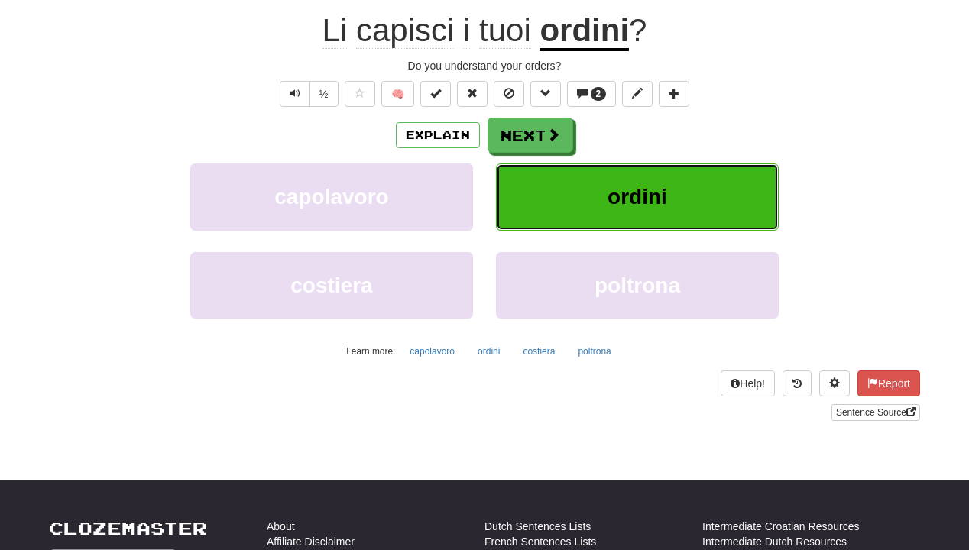
scroll to position [161, 0]
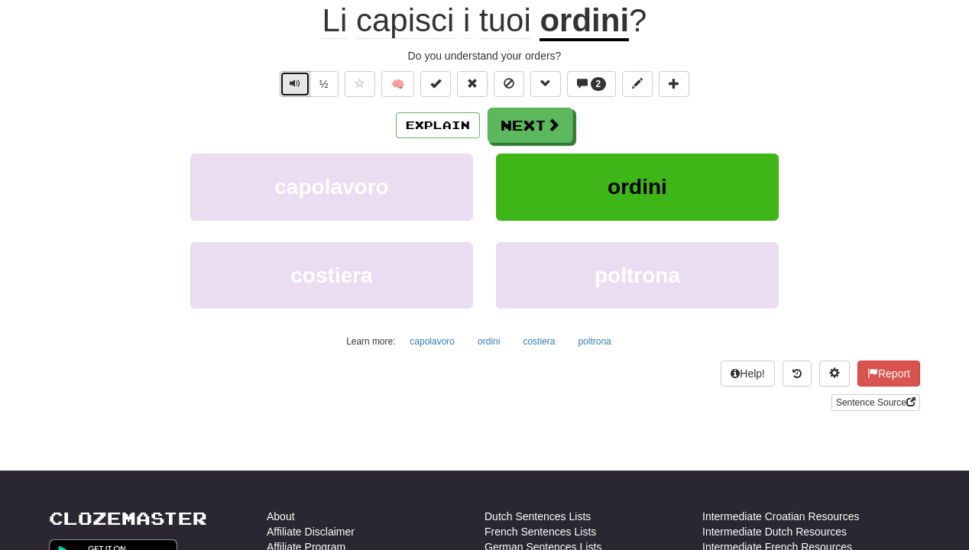
click at [292, 86] on span "Text-to-speech controls" at bounding box center [295, 83] width 11 height 11
click at [543, 131] on button "Next" at bounding box center [531, 126] width 86 height 35
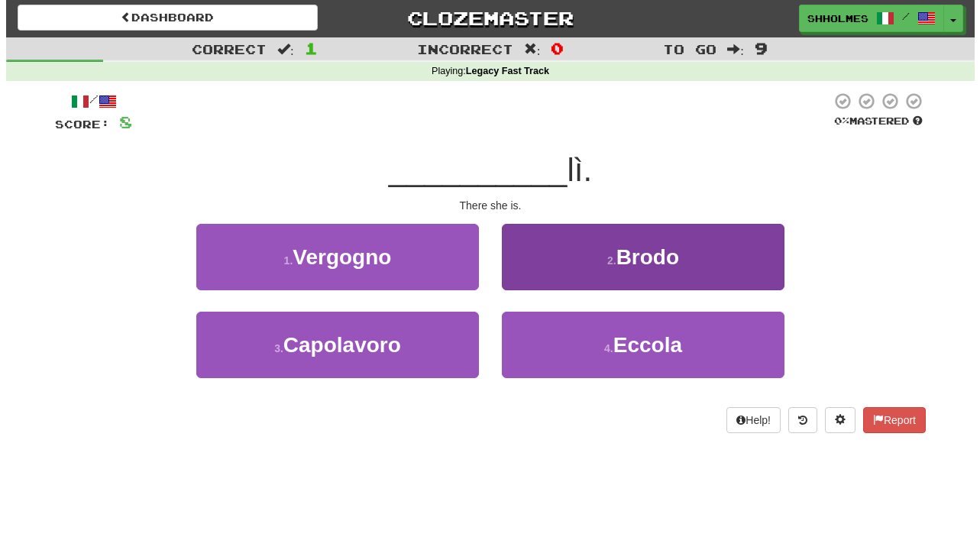
scroll to position [0, 0]
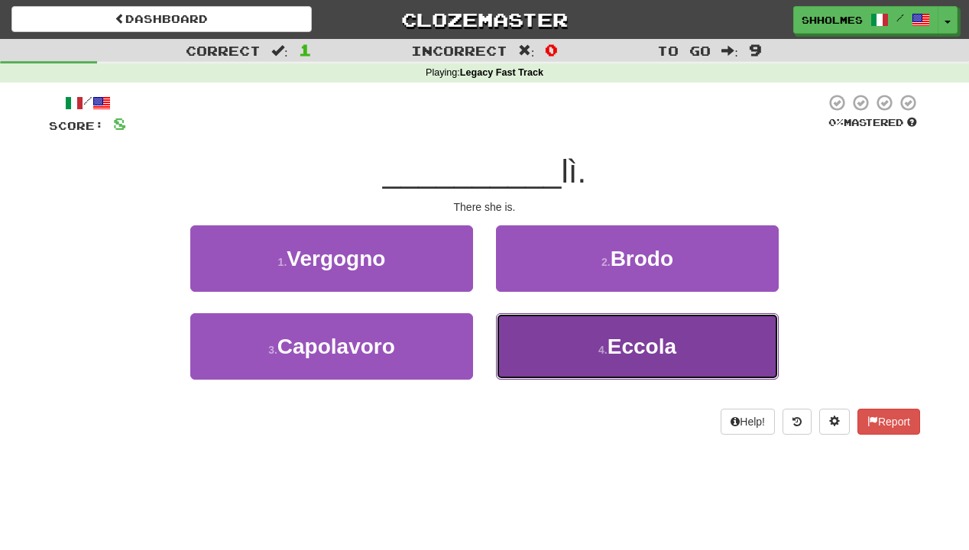
click at [556, 334] on button "4 . [GEOGRAPHIC_DATA]" at bounding box center [637, 346] width 283 height 66
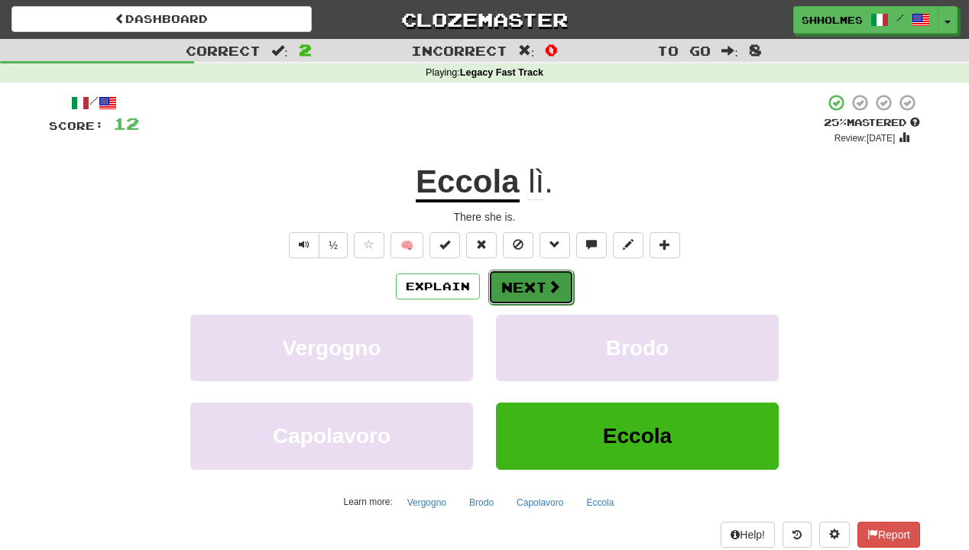
click at [526, 293] on button "Next" at bounding box center [531, 287] width 86 height 35
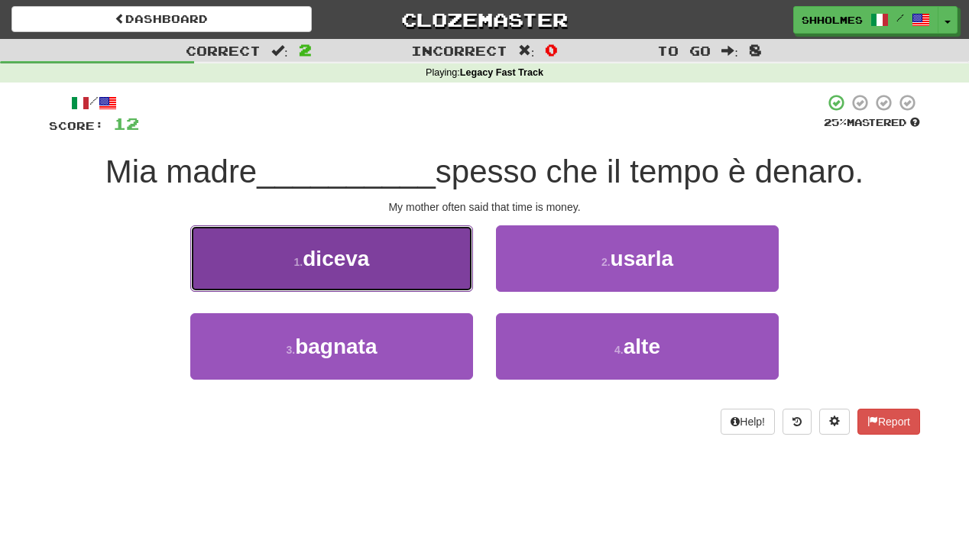
click at [369, 251] on span "diceva" at bounding box center [336, 259] width 66 height 24
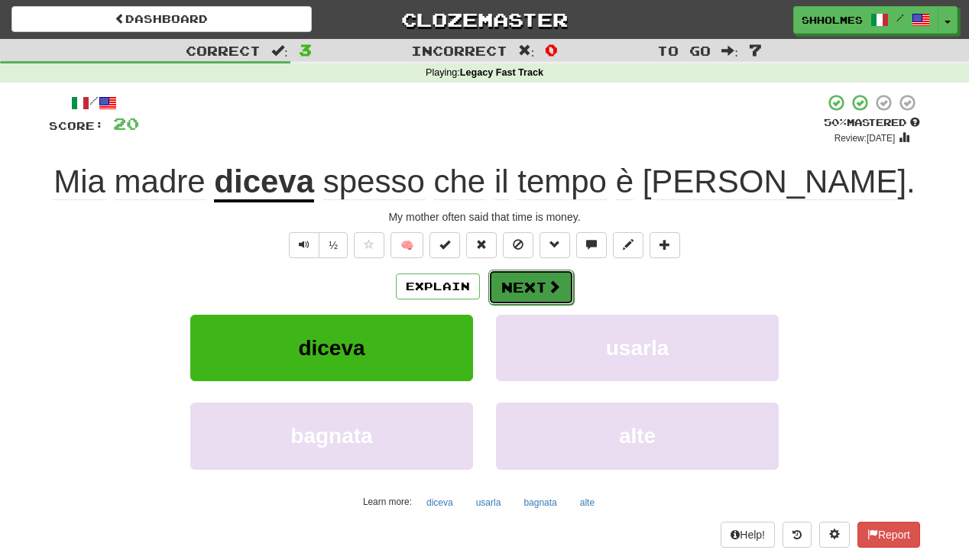
click at [521, 284] on button "Next" at bounding box center [531, 287] width 86 height 35
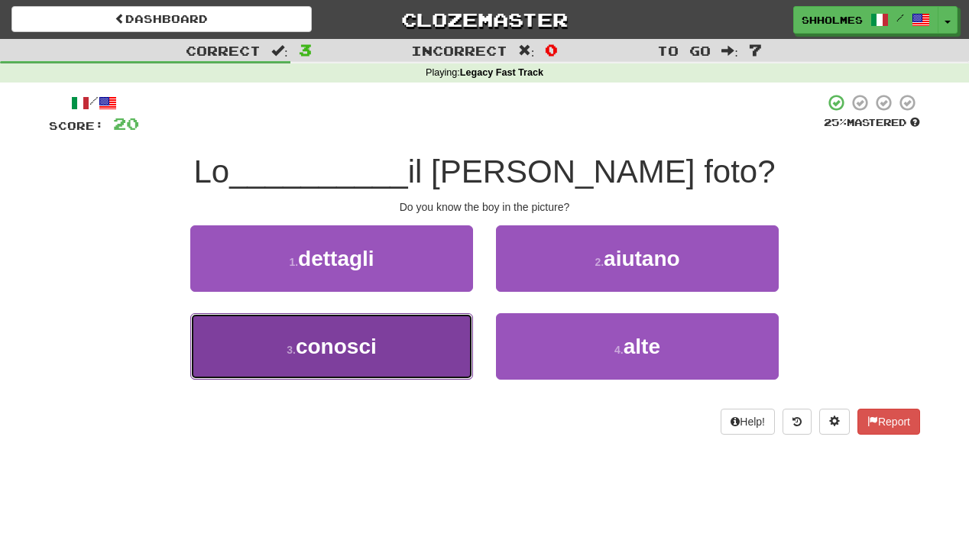
click at [330, 342] on span "conosci" at bounding box center [336, 347] width 81 height 24
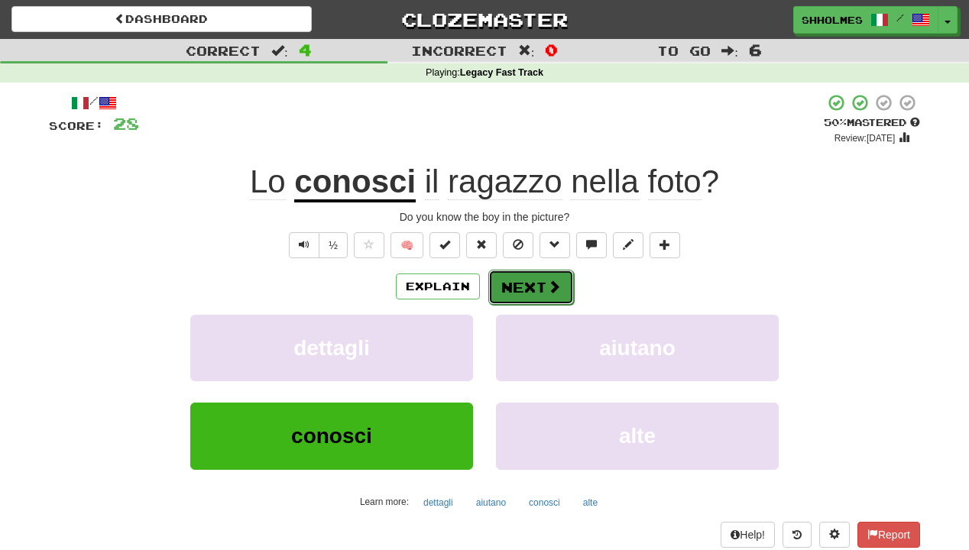
click at [535, 286] on button "Next" at bounding box center [531, 287] width 86 height 35
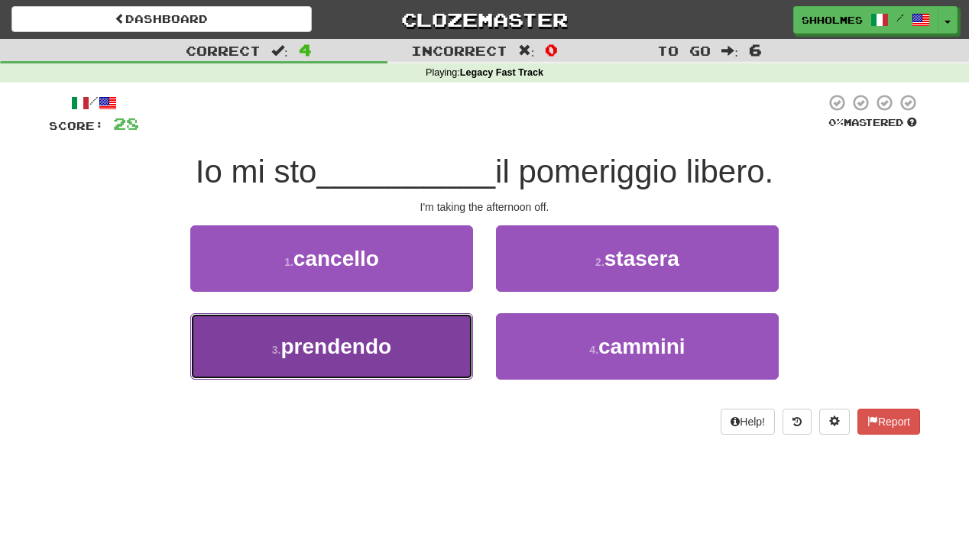
click at [380, 361] on button "3 . prendendo" at bounding box center [331, 346] width 283 height 66
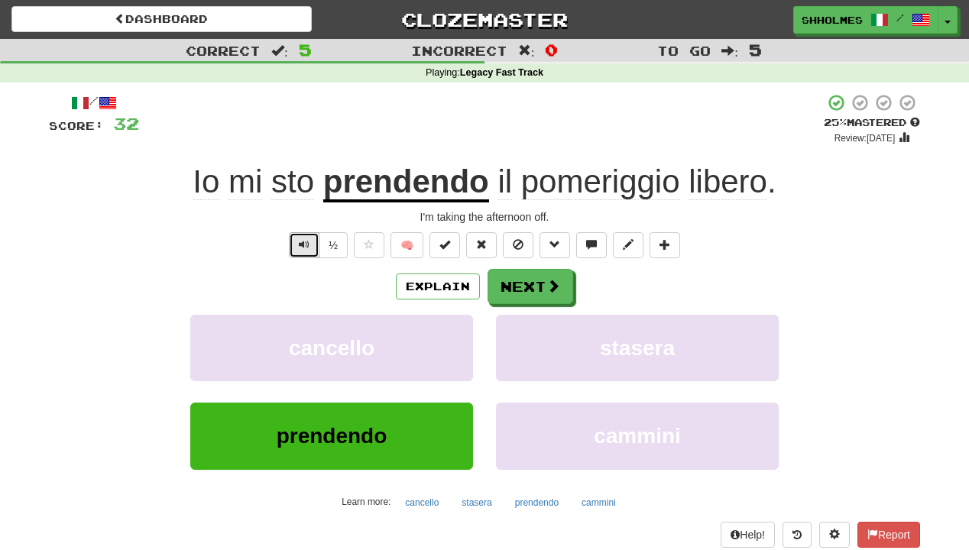
click at [297, 241] on button "Text-to-speech controls" at bounding box center [304, 245] width 31 height 26
click at [519, 288] on button "Next" at bounding box center [531, 287] width 86 height 35
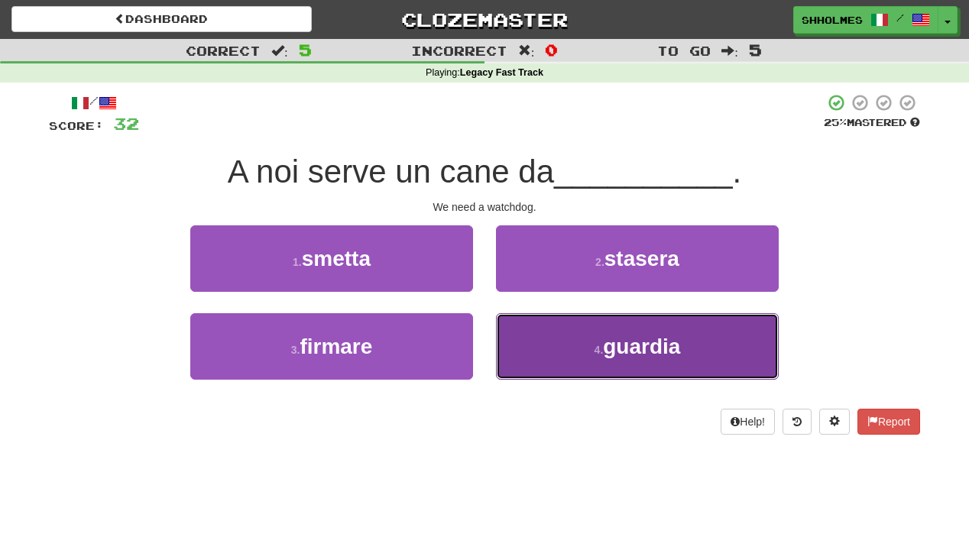
click at [583, 343] on button "4 . guardia" at bounding box center [637, 346] width 283 height 66
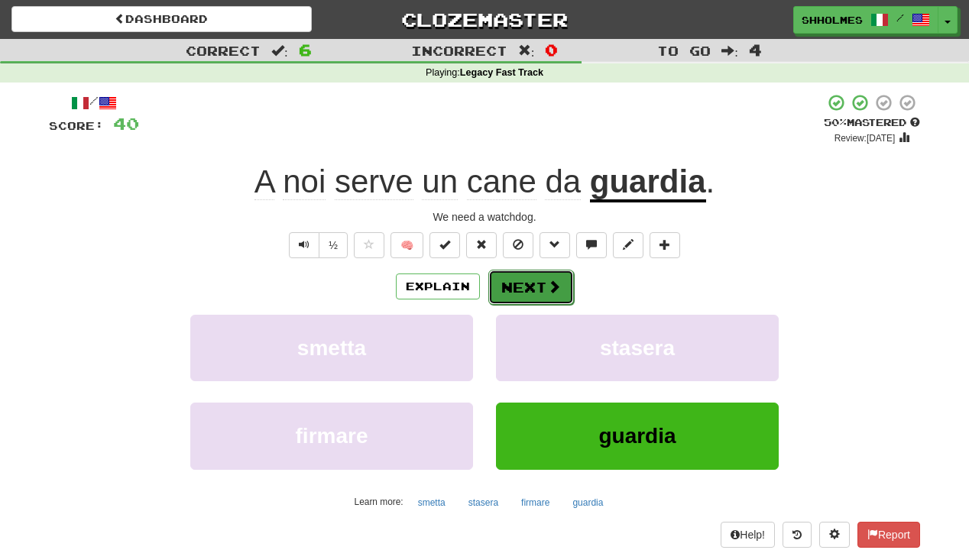
click at [525, 290] on button "Next" at bounding box center [531, 287] width 86 height 35
